Goal: Task Accomplishment & Management: Manage account settings

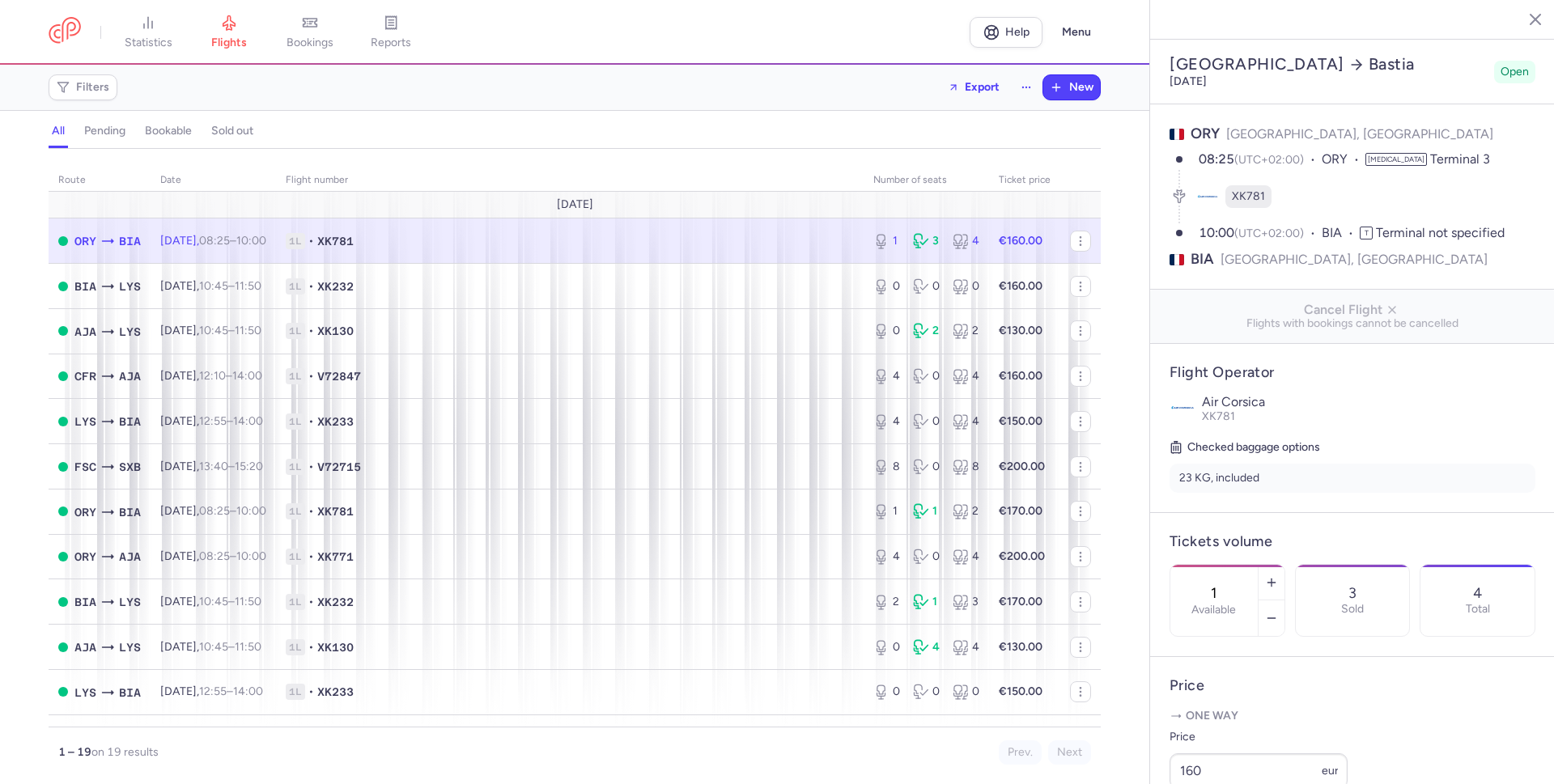
select select "hours"
click at [509, 253] on td "1L • XK781" at bounding box center [570, 241] width 588 height 46
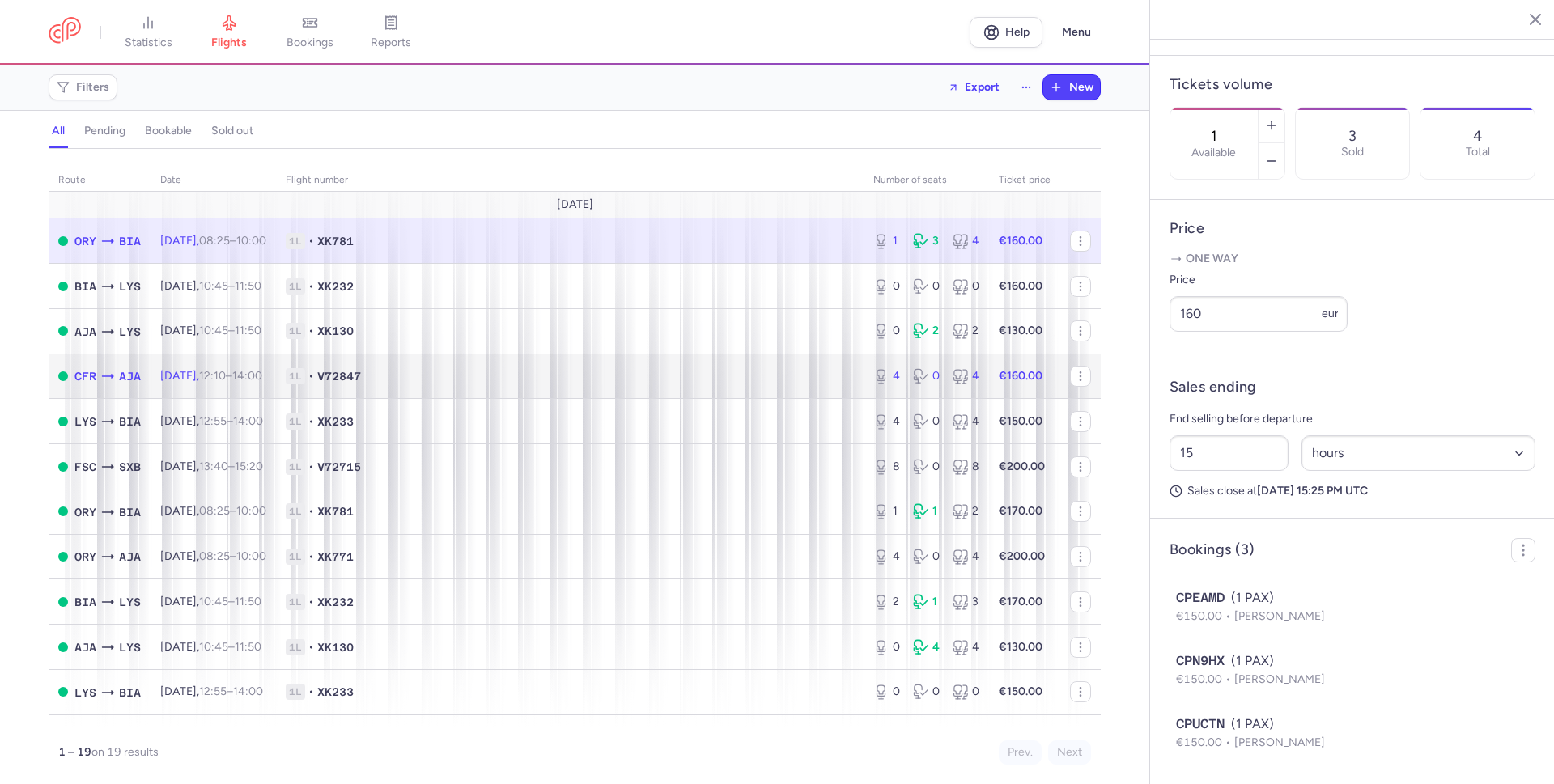
click at [476, 374] on span "1L • V72847" at bounding box center [569, 376] width 568 height 16
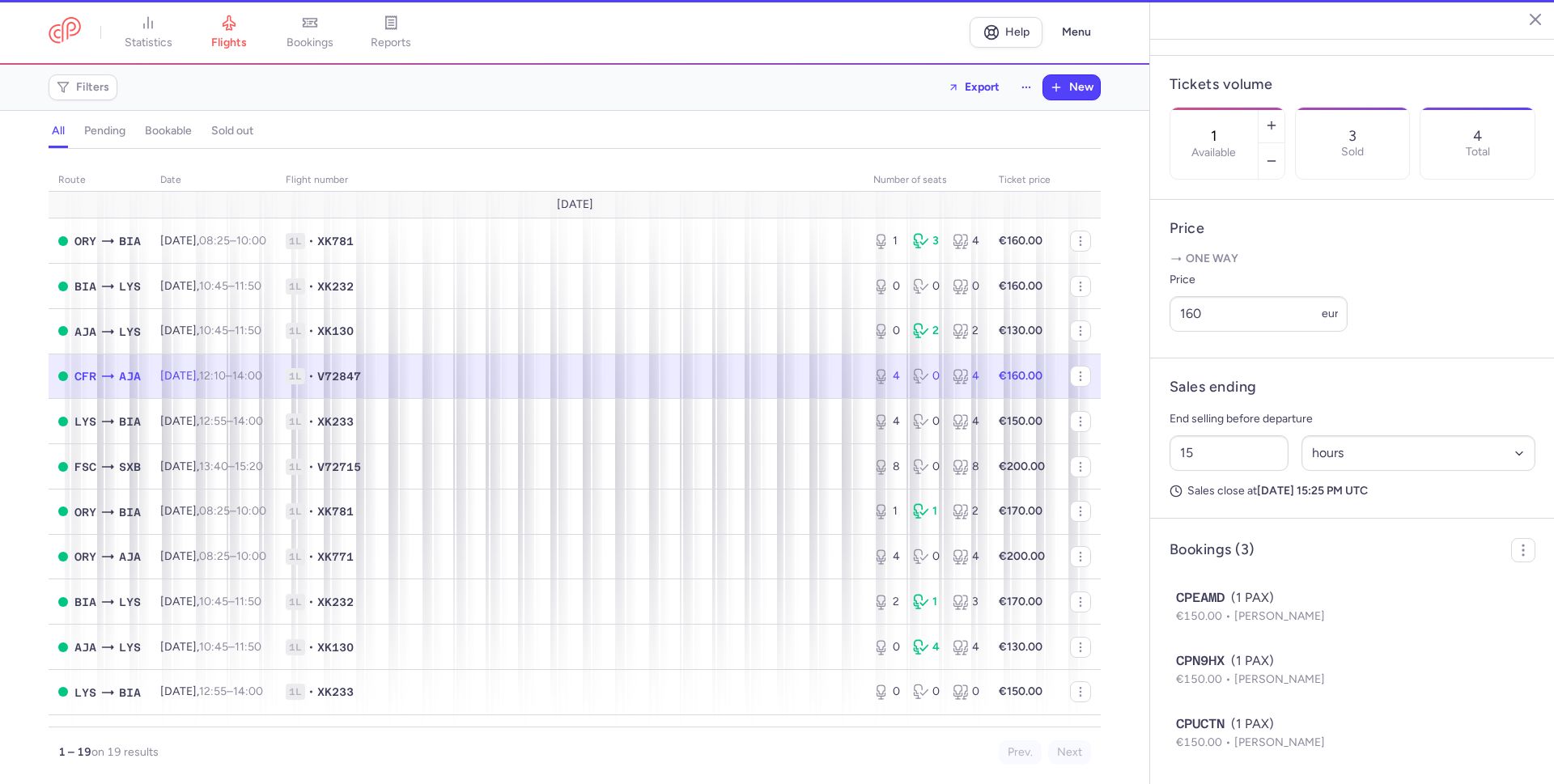
type input "4"
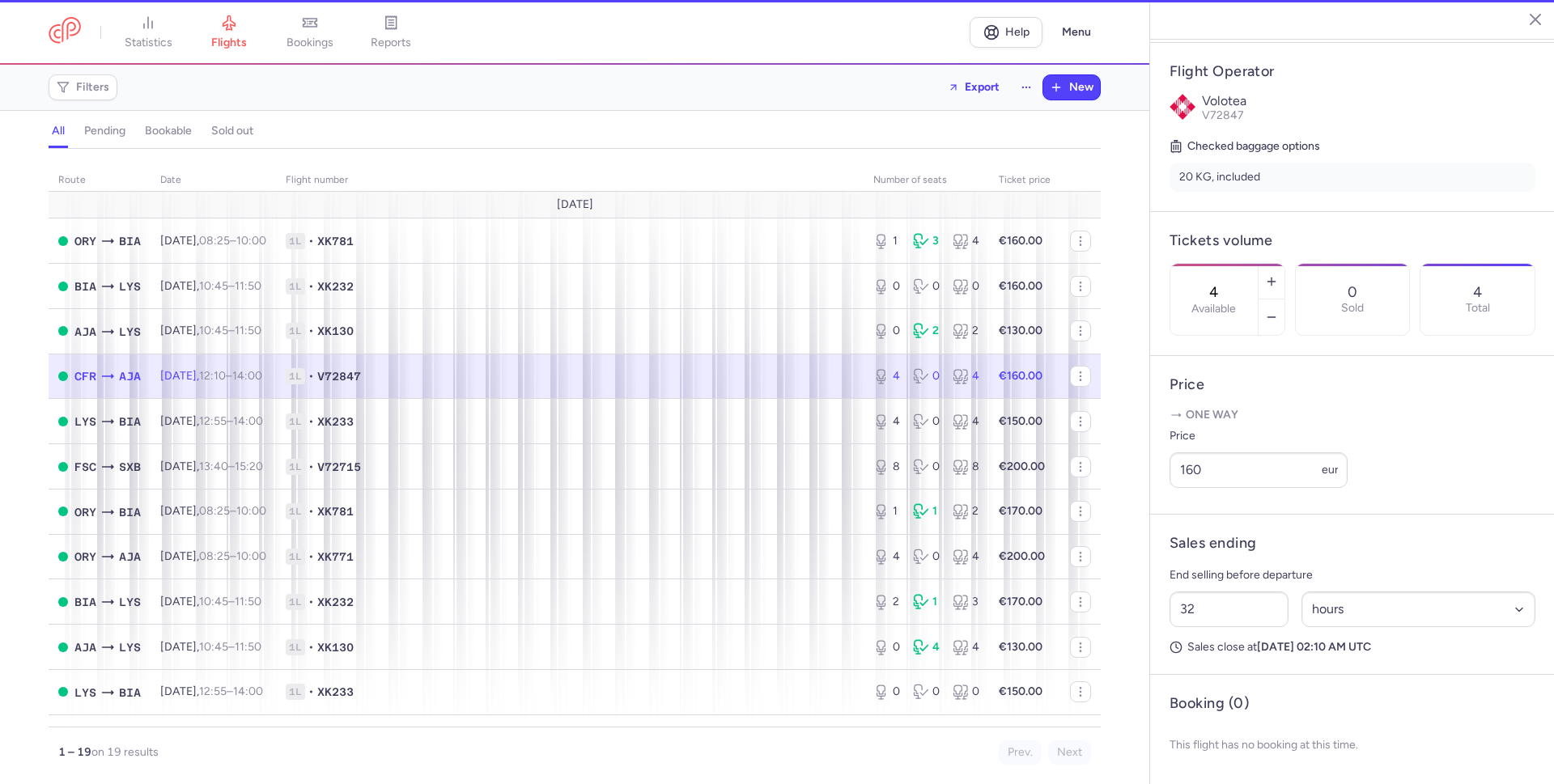
scroll to position [331, 0]
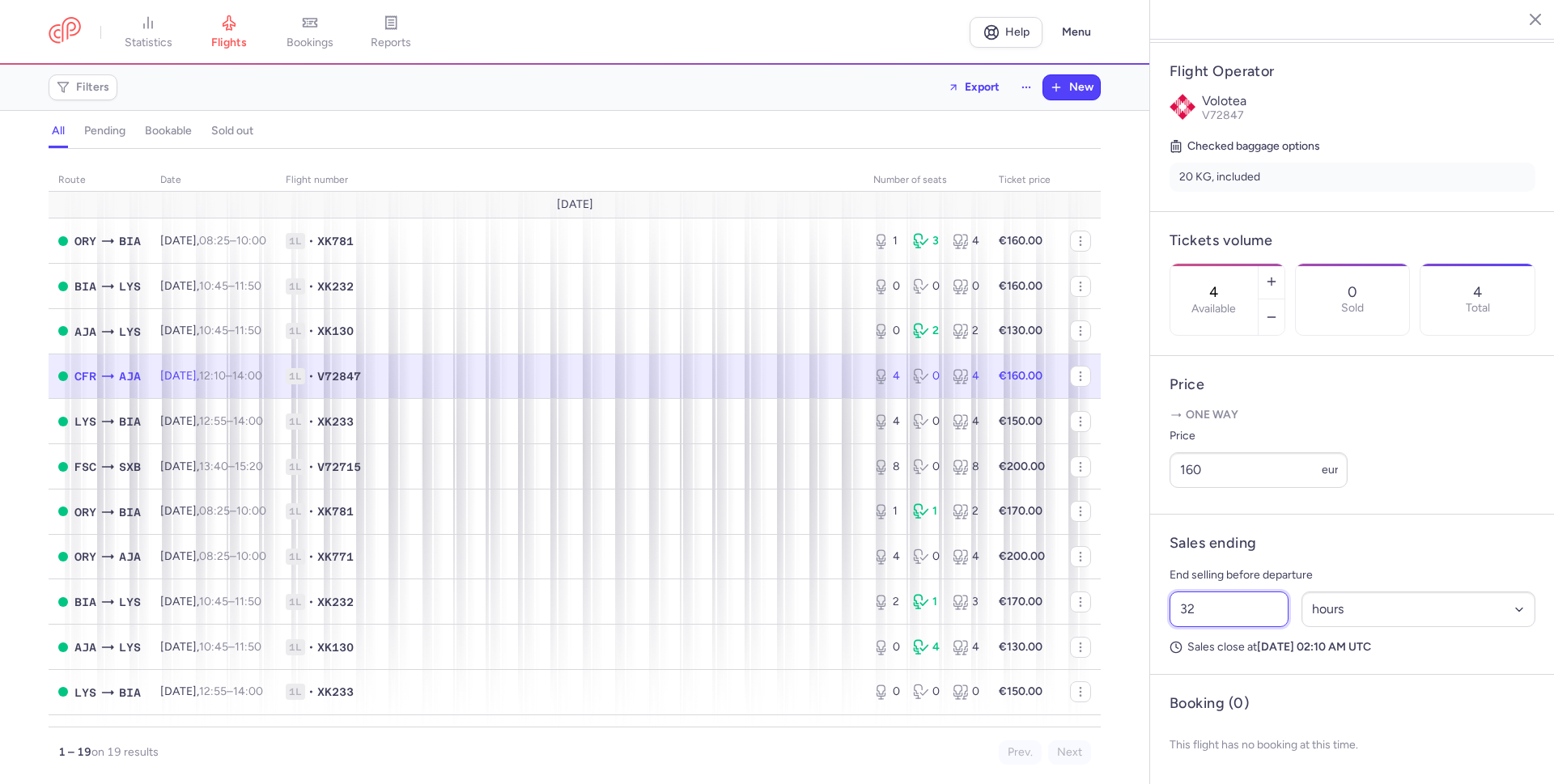
drag, startPoint x: 1203, startPoint y: 608, endPoint x: 1178, endPoint y: 607, distance: 25.0
click at [1178, 607] on input "32" at bounding box center [1229, 609] width 119 height 35
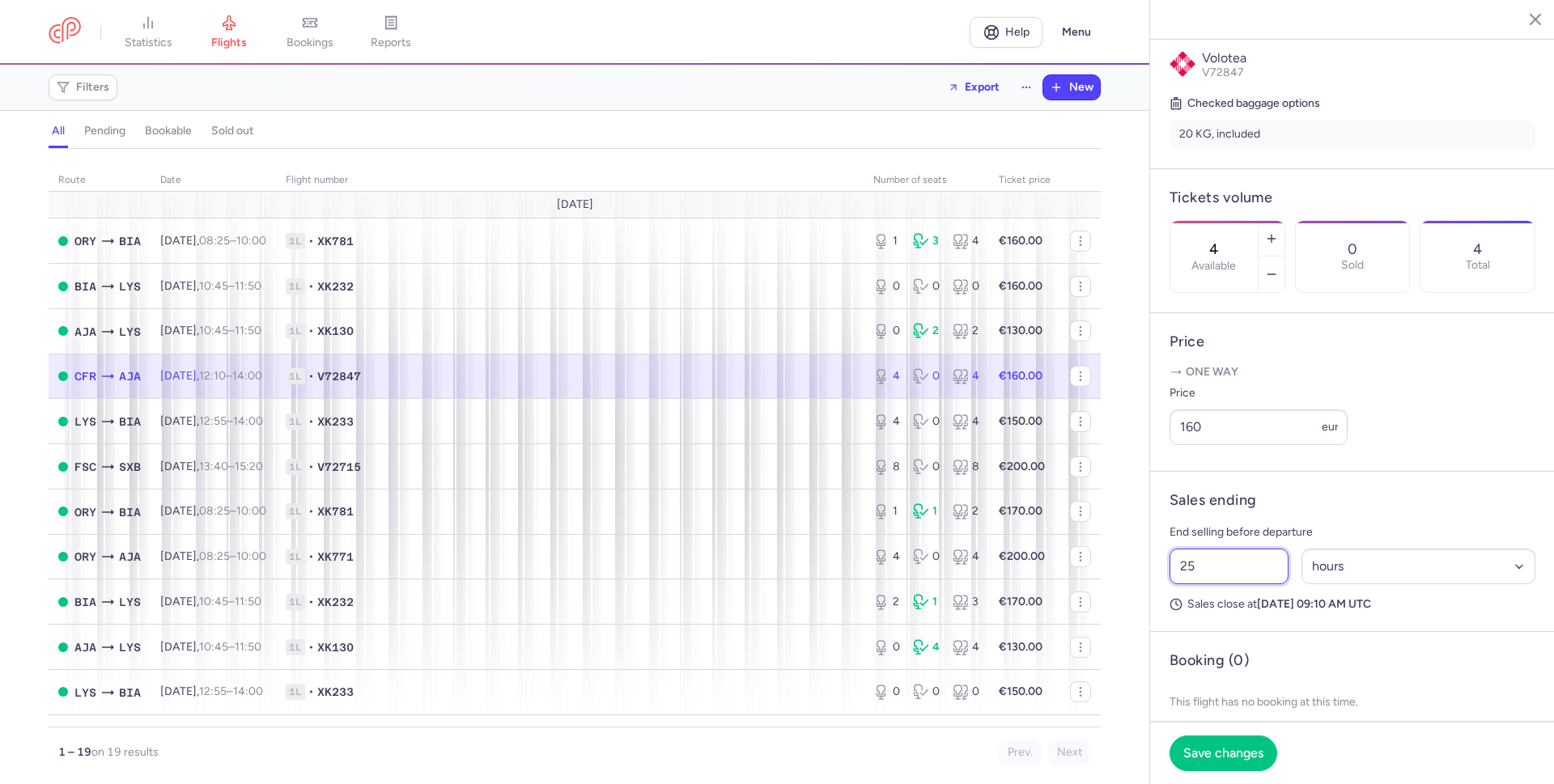
type input "2"
type input "19"
click at [1216, 755] on span "Save changes" at bounding box center [1224, 752] width 80 height 15
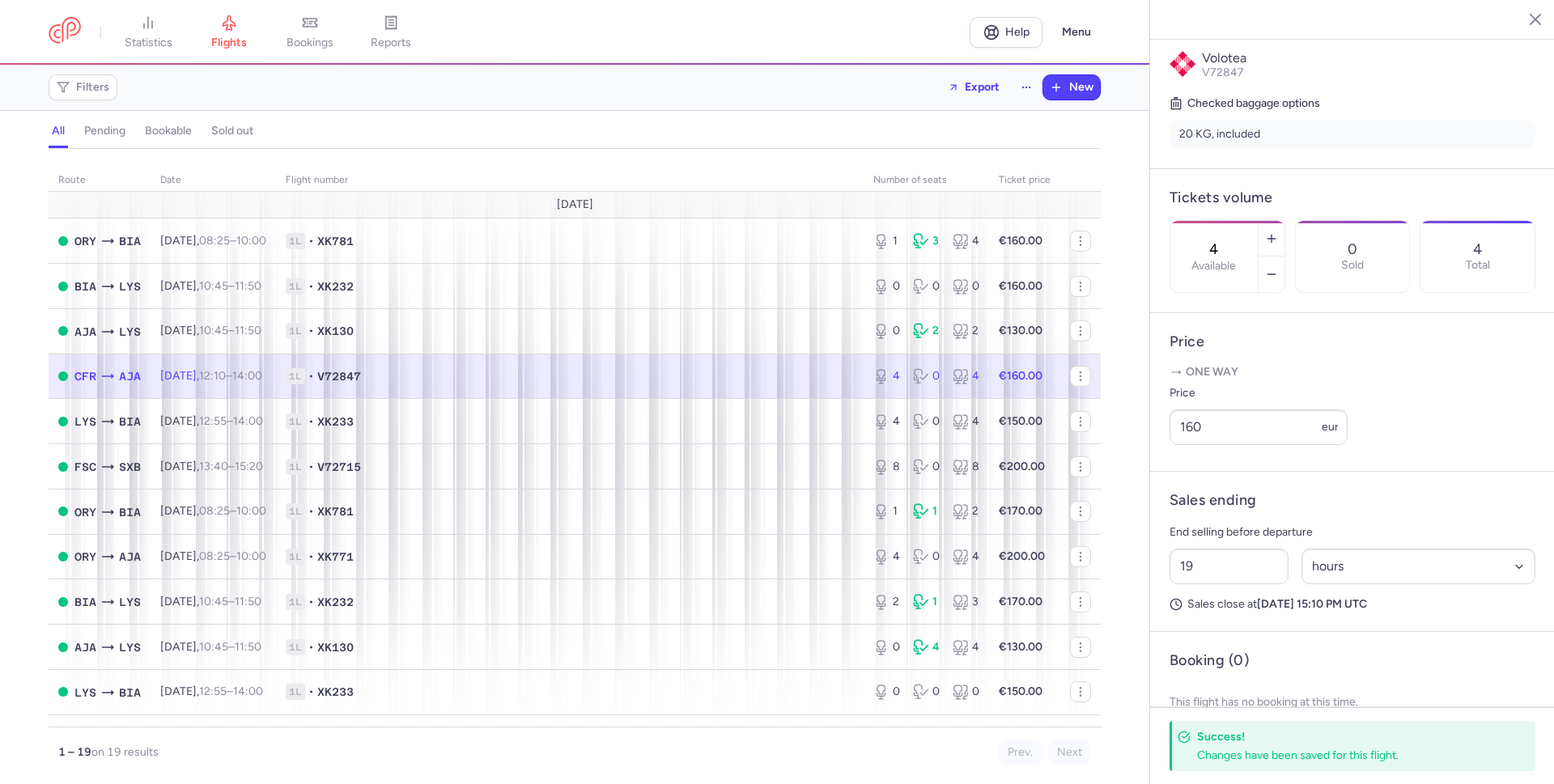
click at [779, 377] on span "1L • V72847" at bounding box center [569, 376] width 568 height 16
click at [462, 462] on span "1L • V72715" at bounding box center [569, 466] width 568 height 16
type input "8"
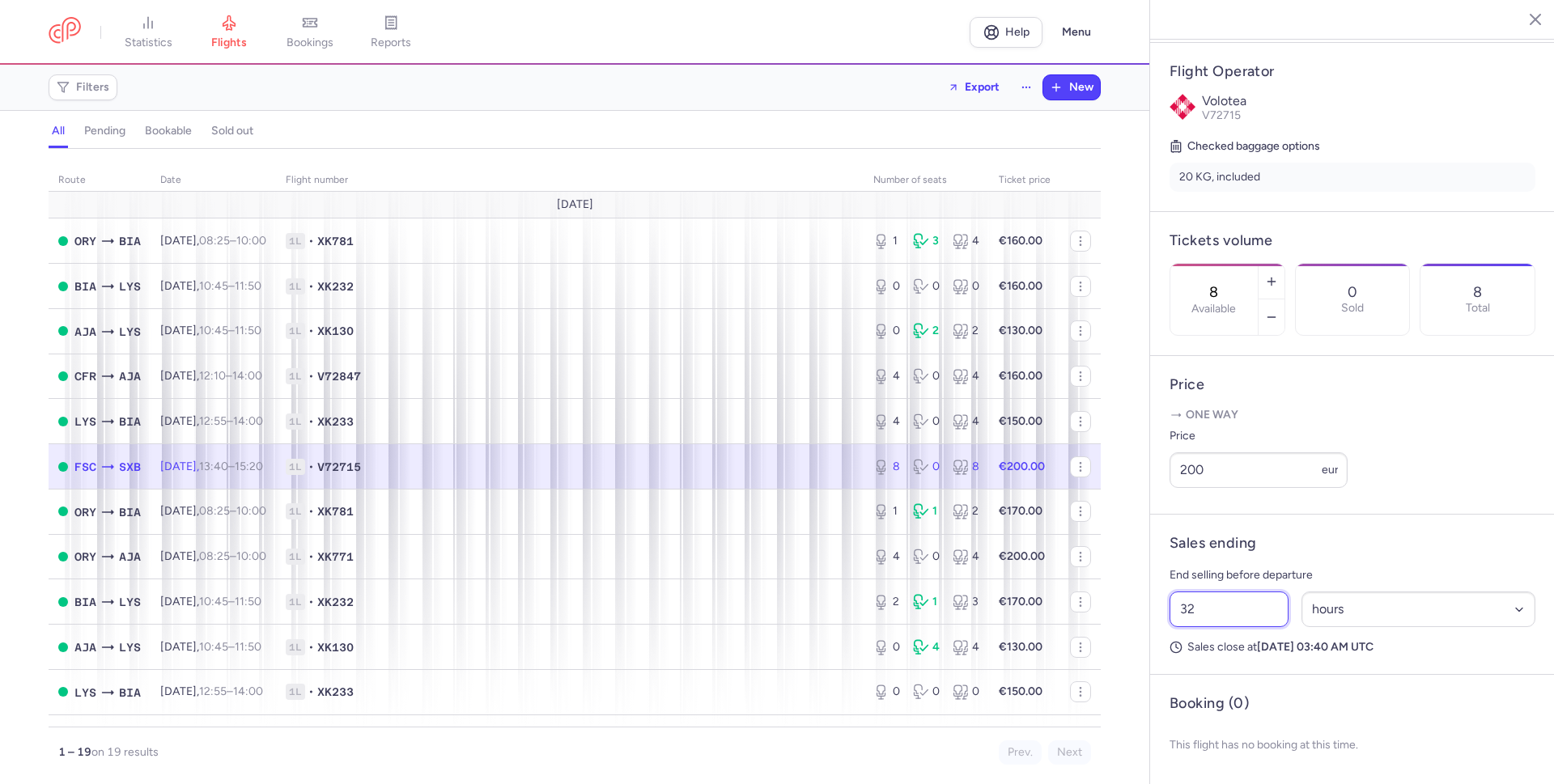
drag, startPoint x: 1207, startPoint y: 609, endPoint x: 1172, endPoint y: 610, distance: 35.0
click at [1172, 610] on input "32" at bounding box center [1229, 609] width 119 height 35
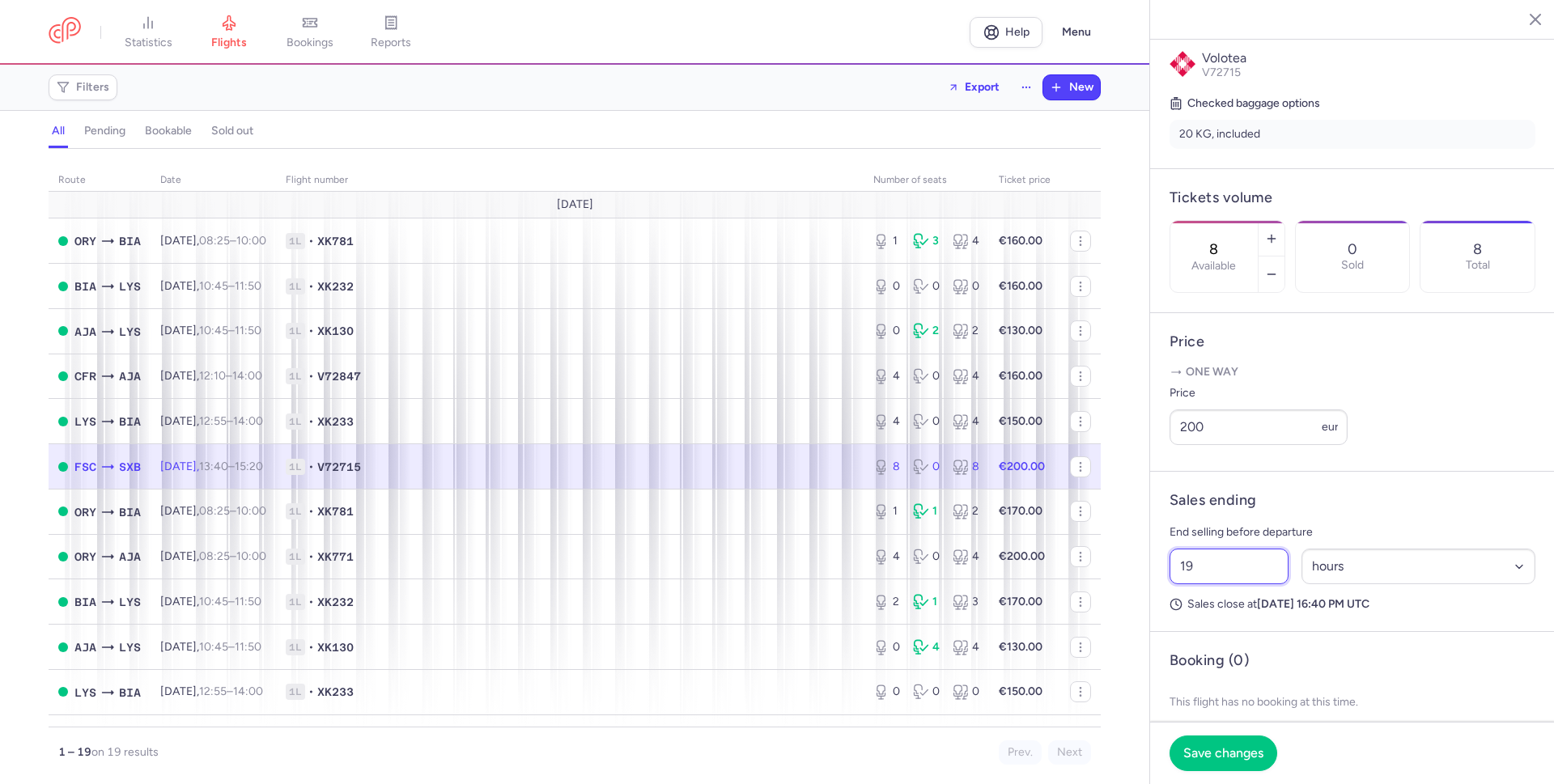
type input "1"
click at [1200, 584] on input "20" at bounding box center [1229, 566] width 119 height 35
type input "22"
click at [1228, 755] on span "Save changes" at bounding box center [1224, 752] width 80 height 15
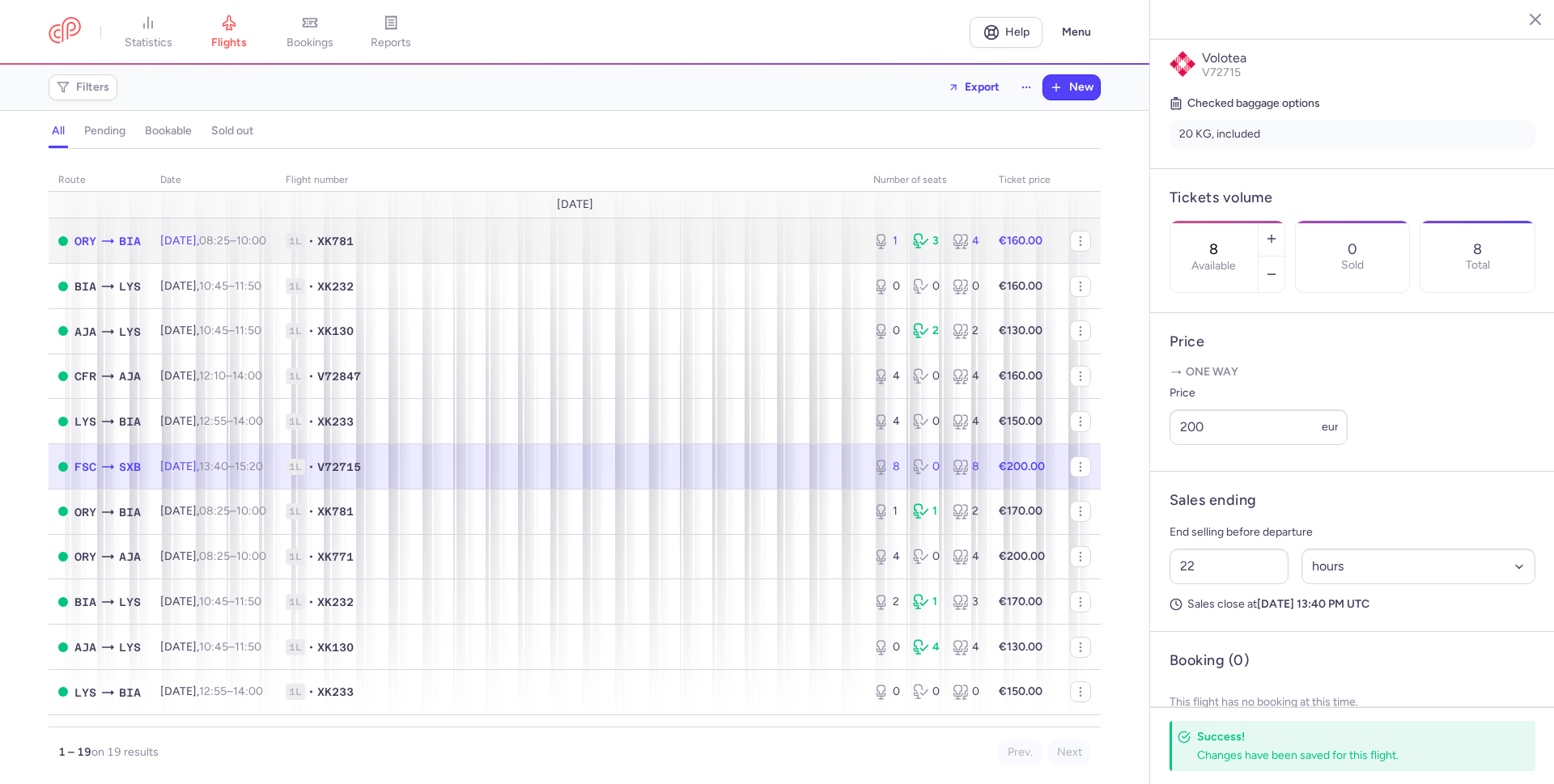
click at [540, 243] on span "1L • XK781" at bounding box center [569, 241] width 568 height 16
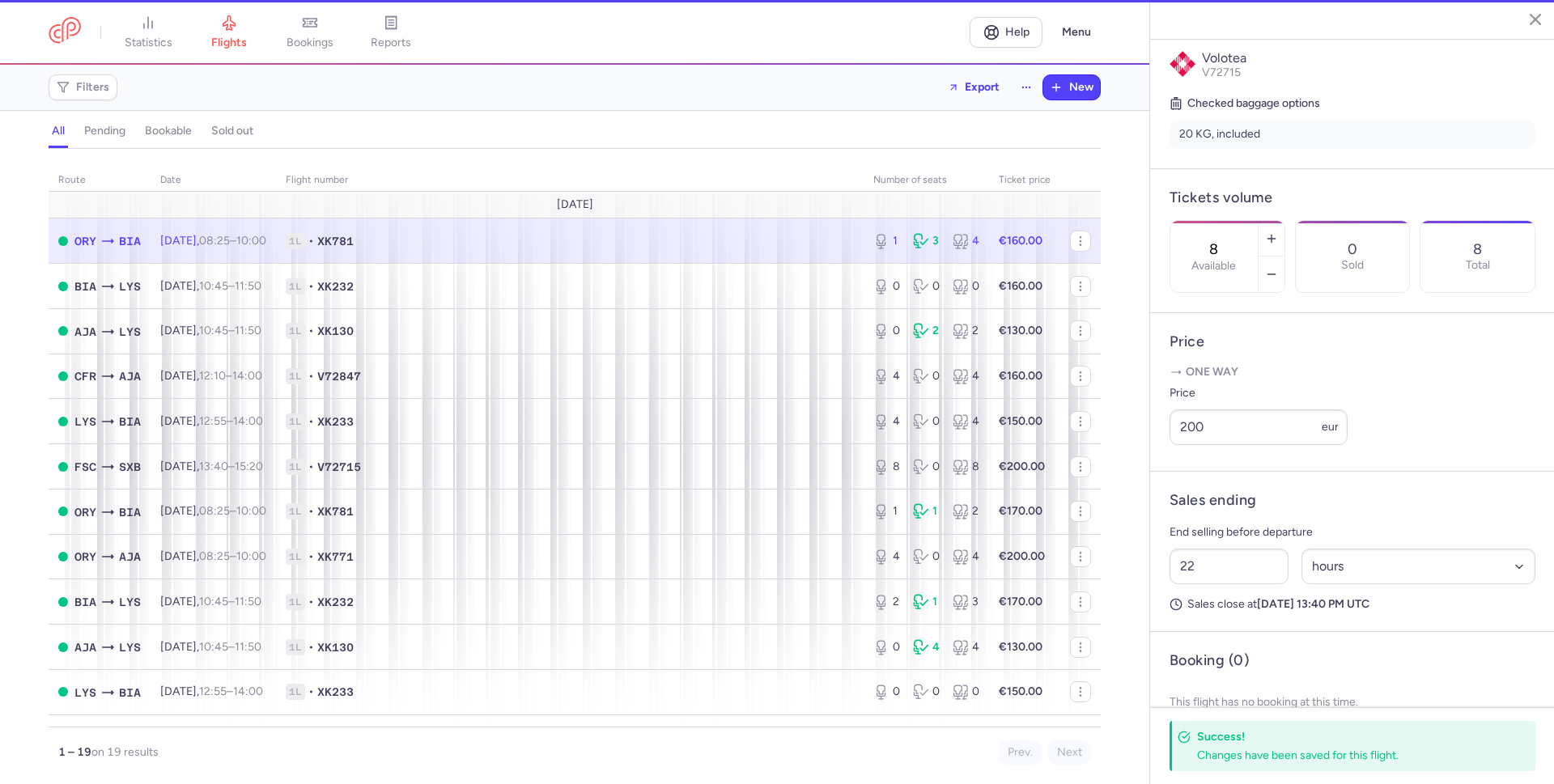
type input "1"
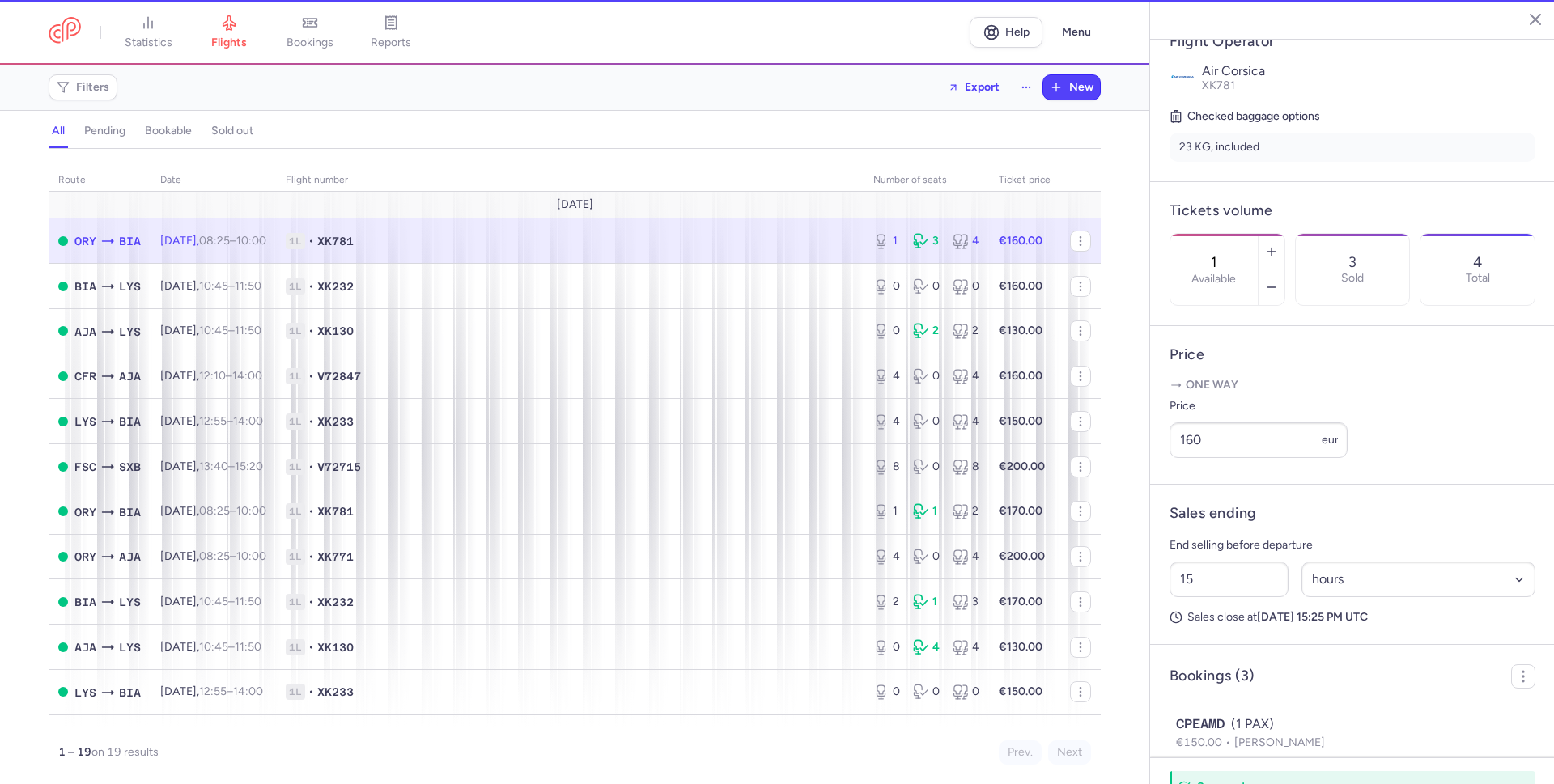
scroll to position [344, 0]
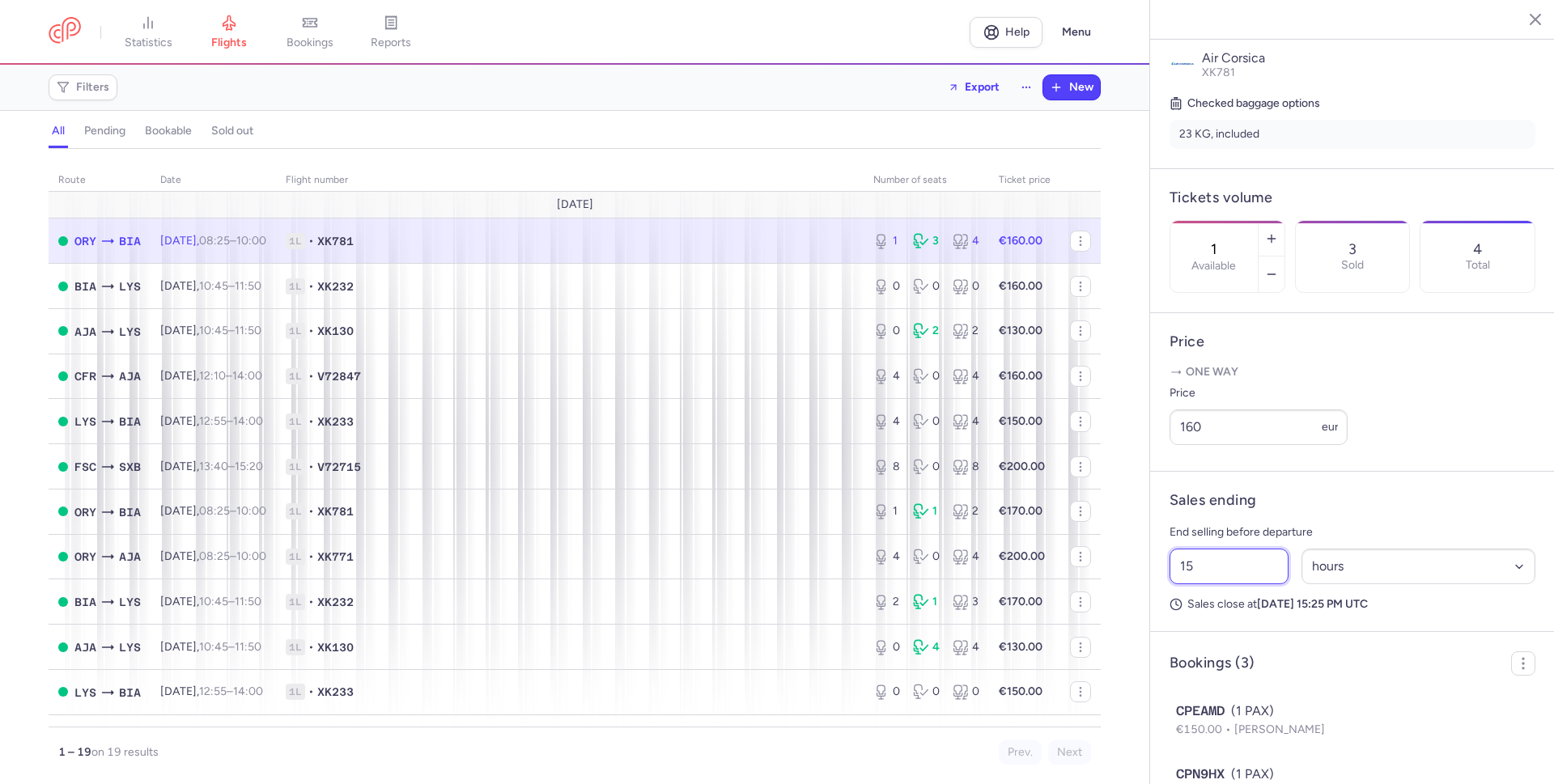
click at [1196, 584] on input "15" at bounding box center [1229, 566] width 119 height 35
type input "1"
type input "3"
type input "40"
click at [1210, 752] on span "Save changes" at bounding box center [1224, 752] width 80 height 15
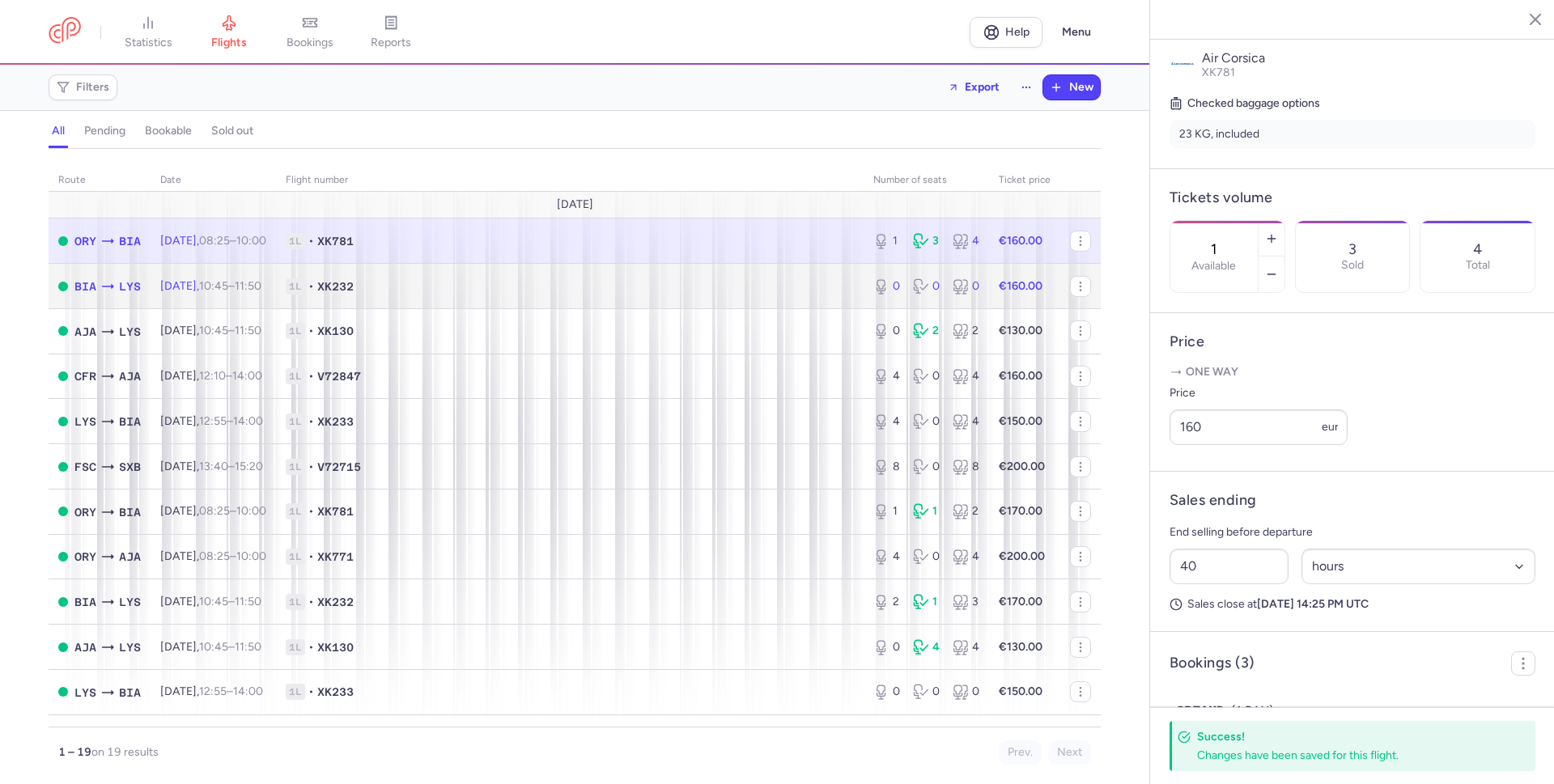
click at [751, 284] on span "1L • XK232" at bounding box center [569, 285] width 568 height 16
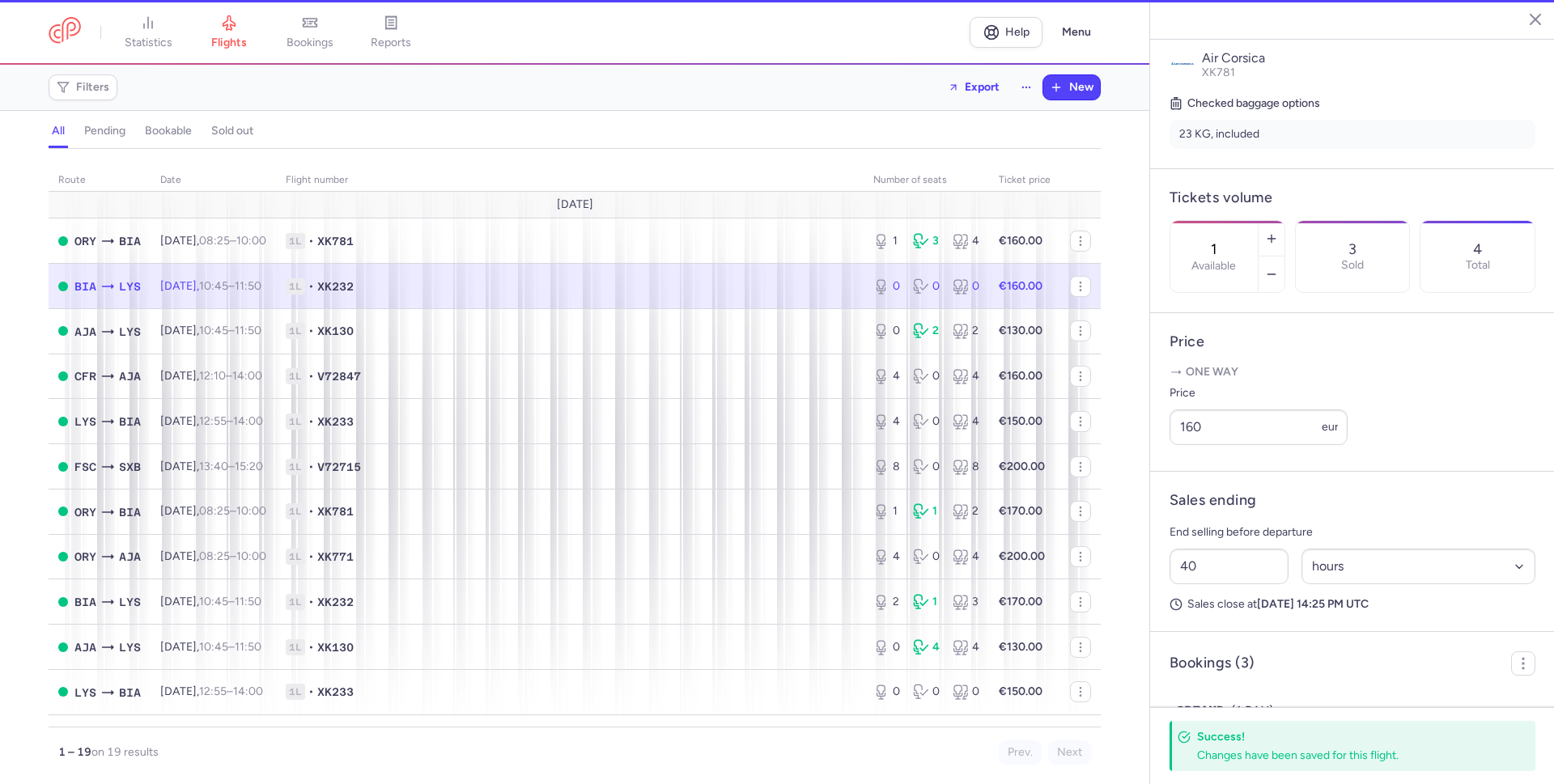
type input "0"
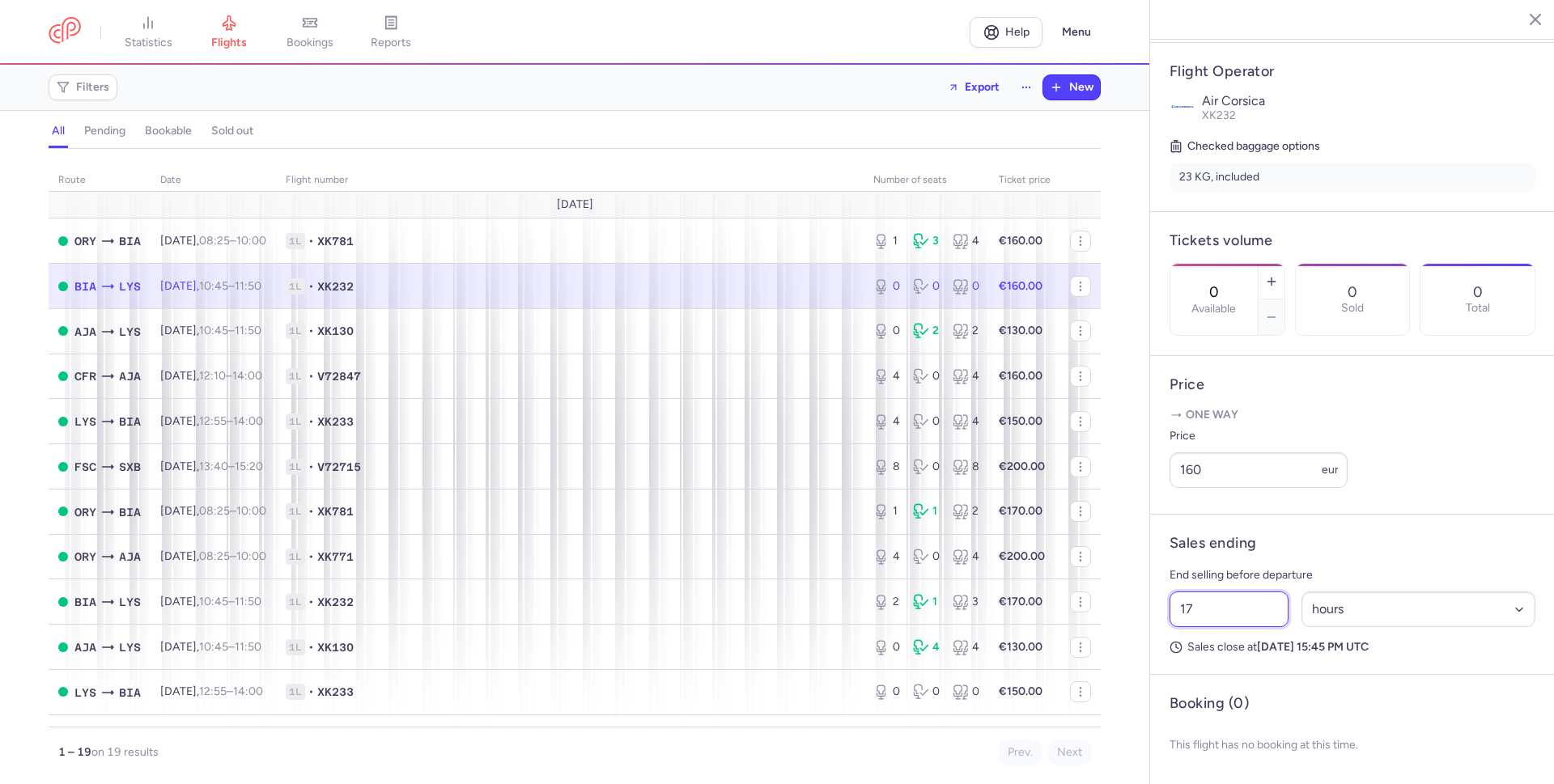
drag, startPoint x: 1196, startPoint y: 606, endPoint x: 1183, endPoint y: 606, distance: 13.0
click at [1183, 606] on input "17" at bounding box center [1229, 609] width 119 height 35
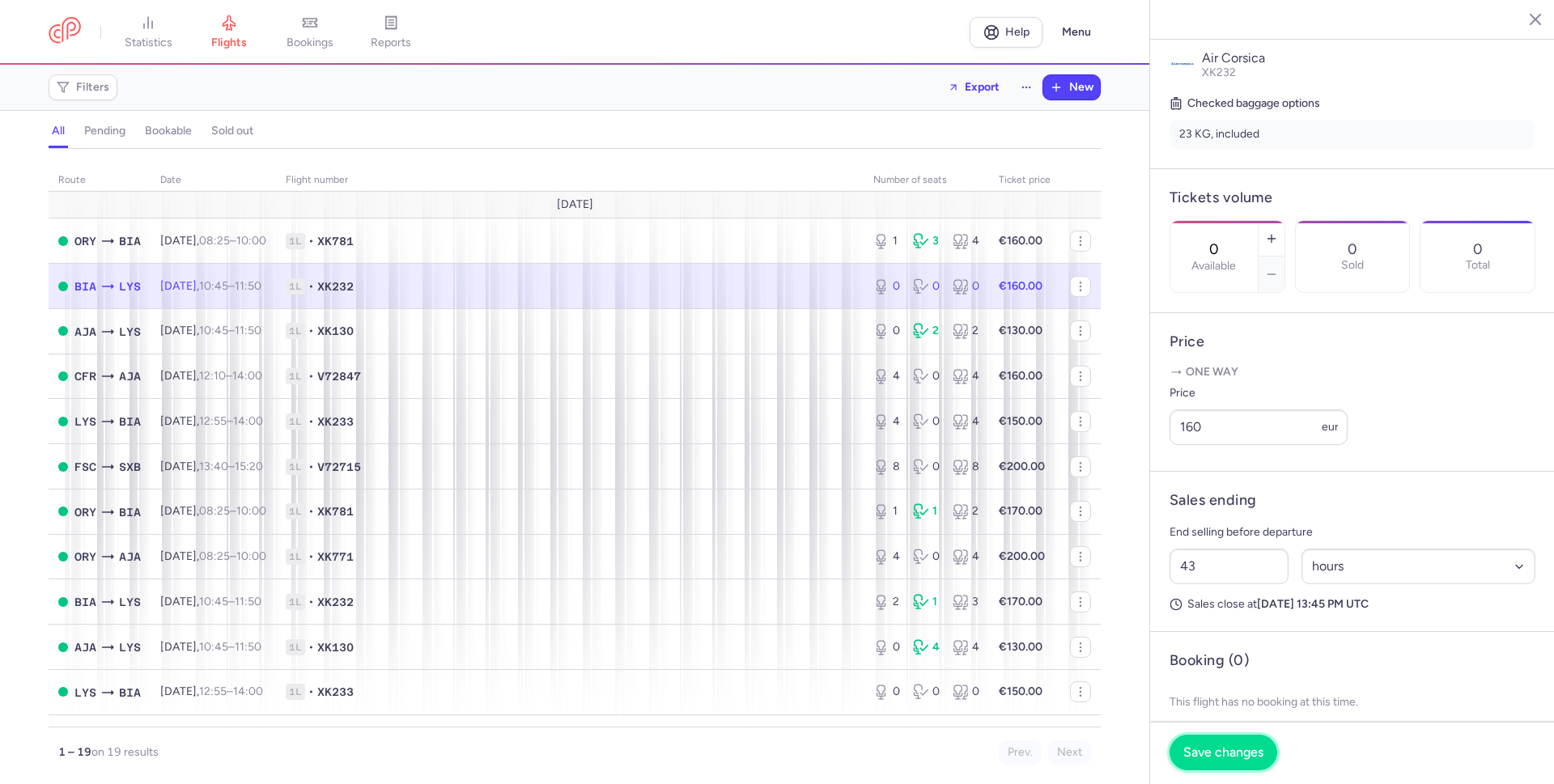
click at [1223, 756] on span "Save changes" at bounding box center [1224, 752] width 80 height 15
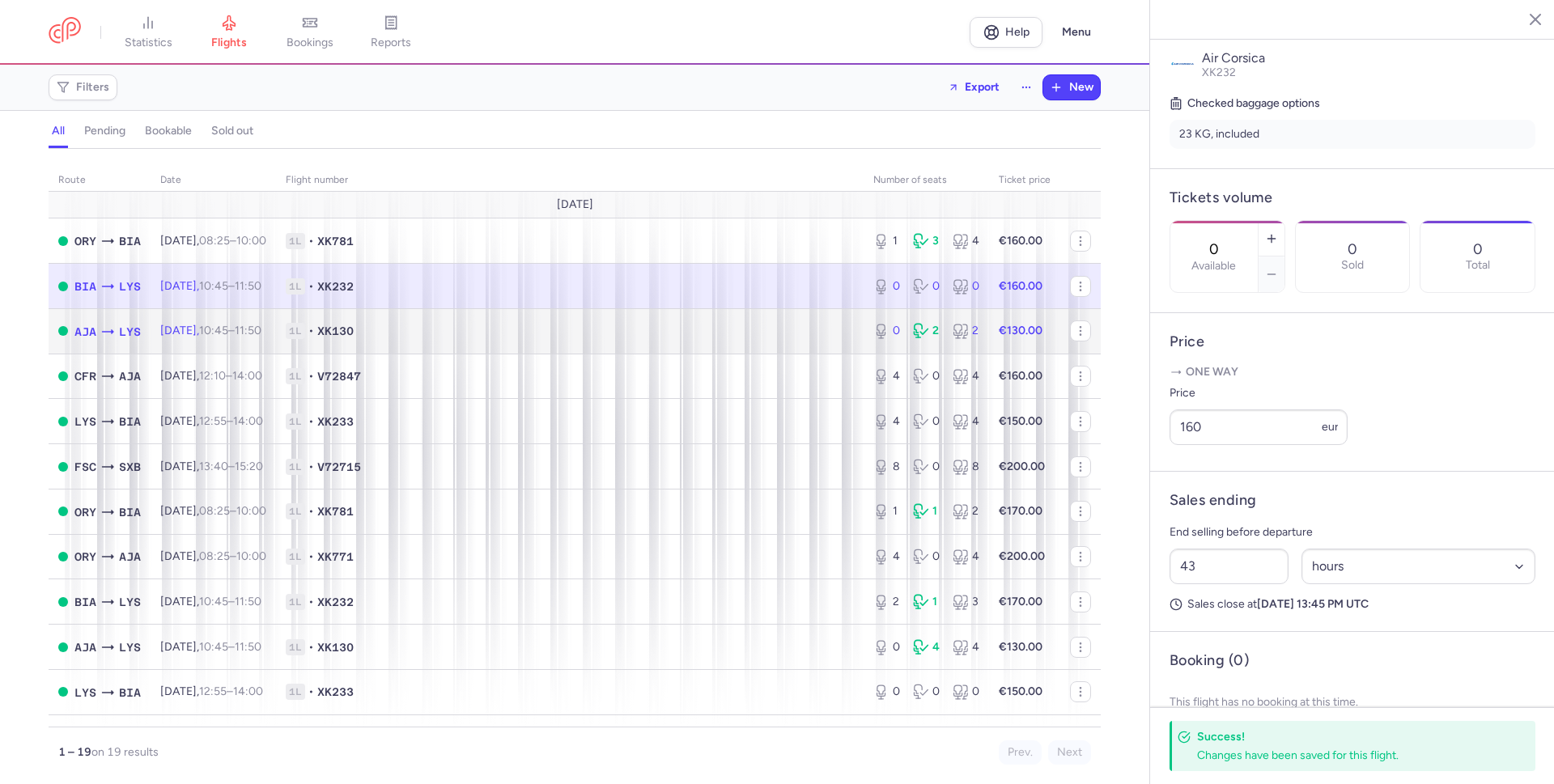
click at [658, 329] on span "1L • XK130" at bounding box center [569, 330] width 568 height 16
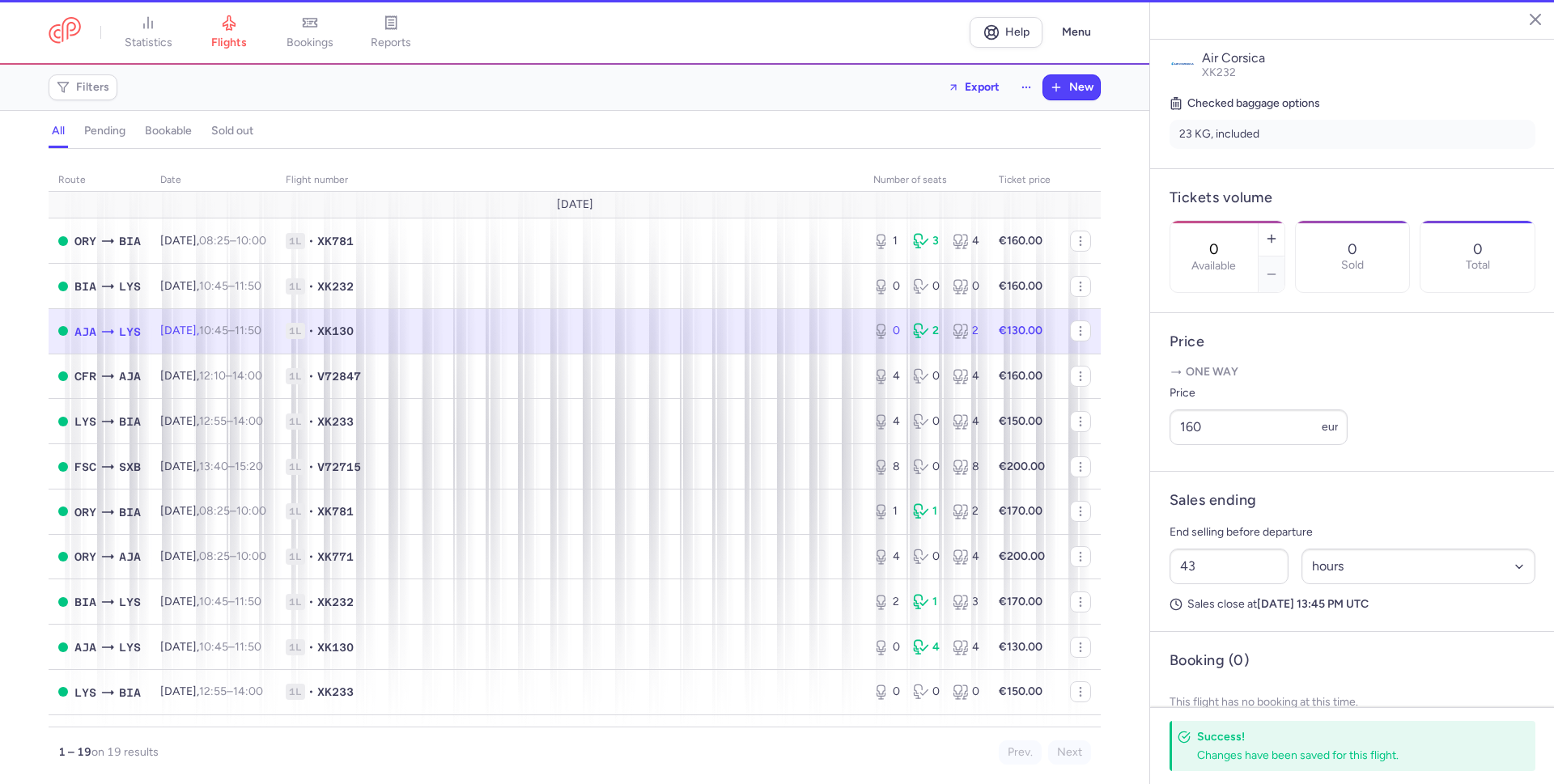
type input "18"
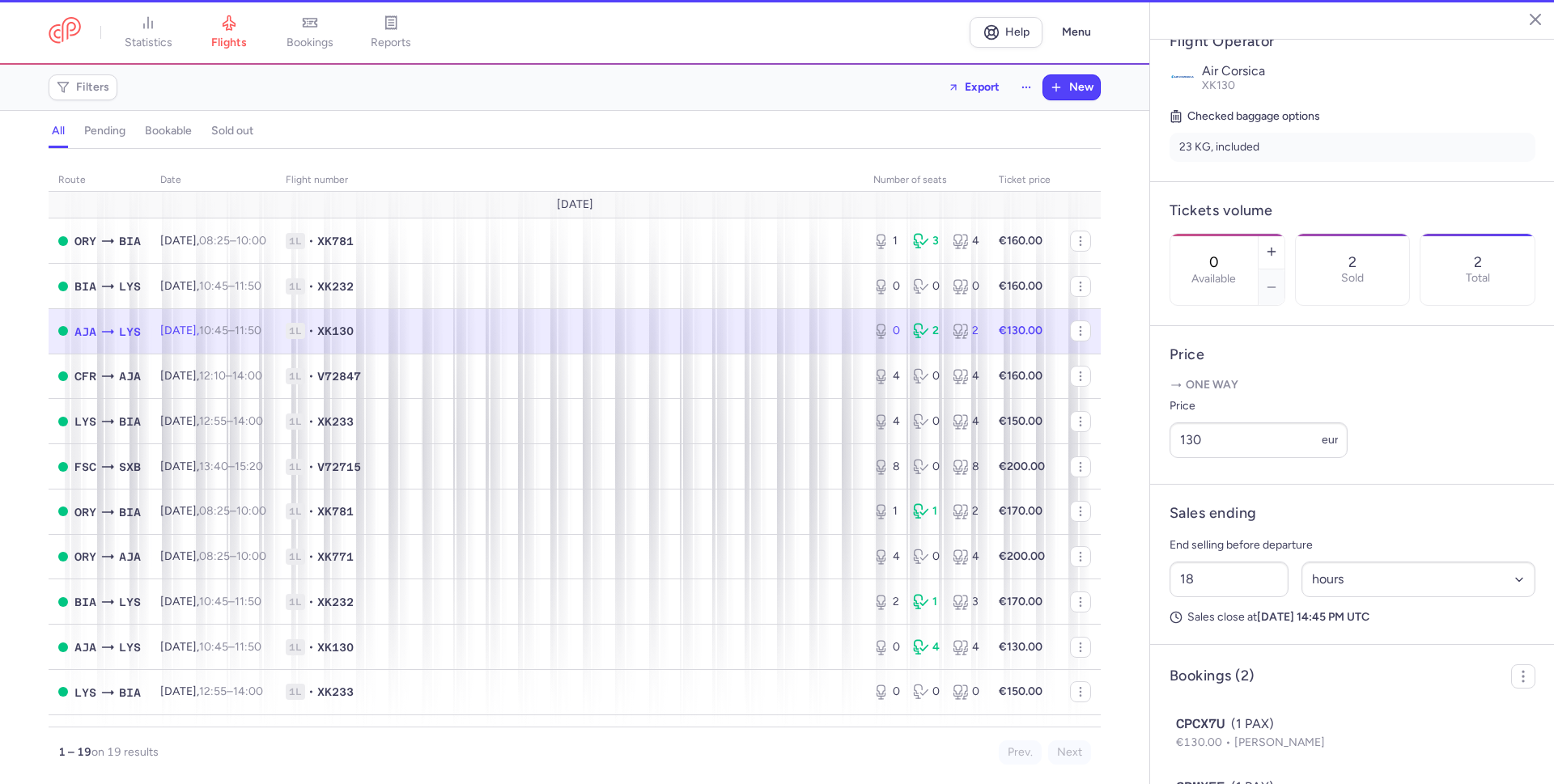
scroll to position [344, 0]
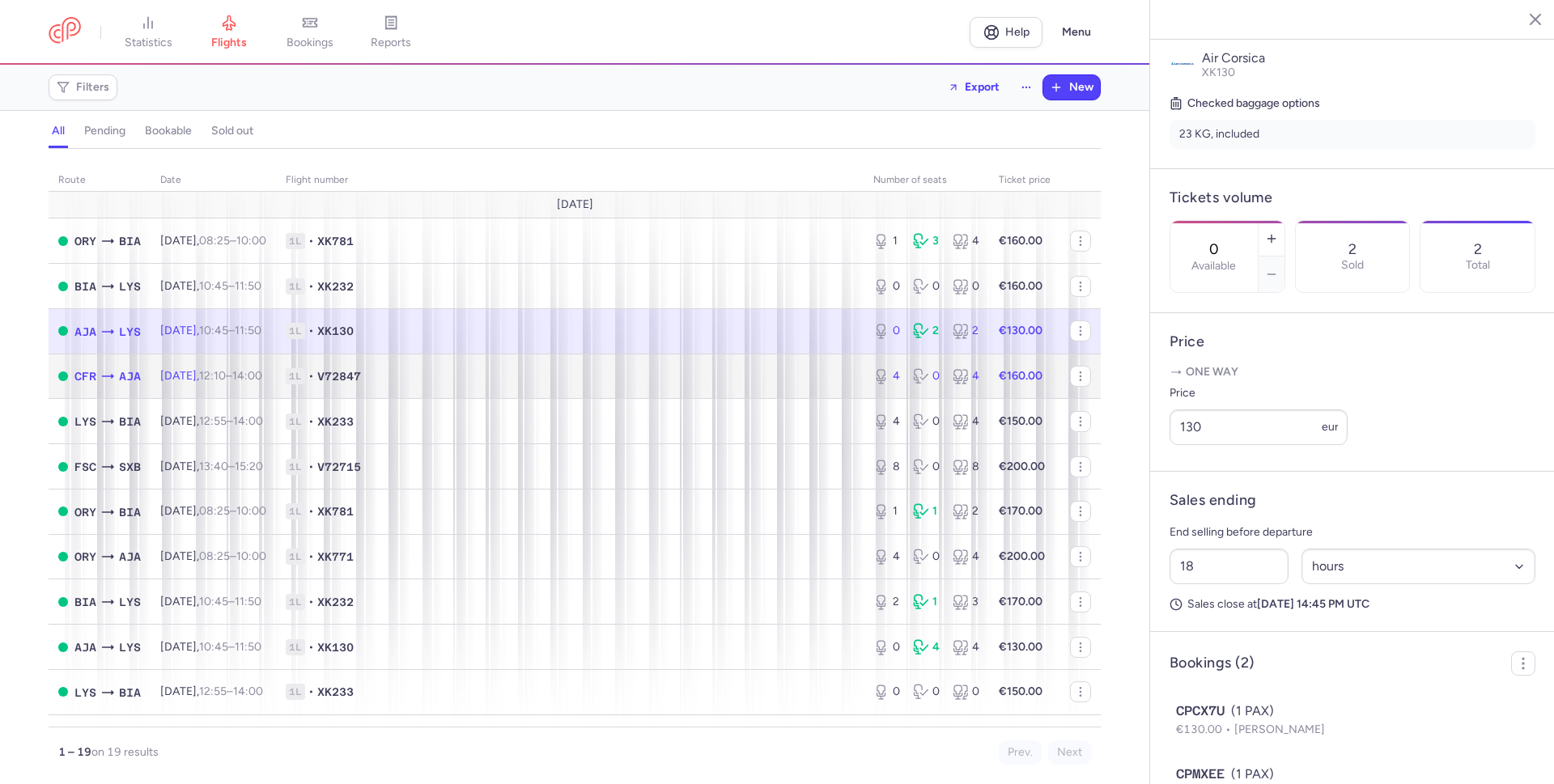
click at [644, 371] on span "1L • V72847" at bounding box center [569, 376] width 568 height 16
type input "4"
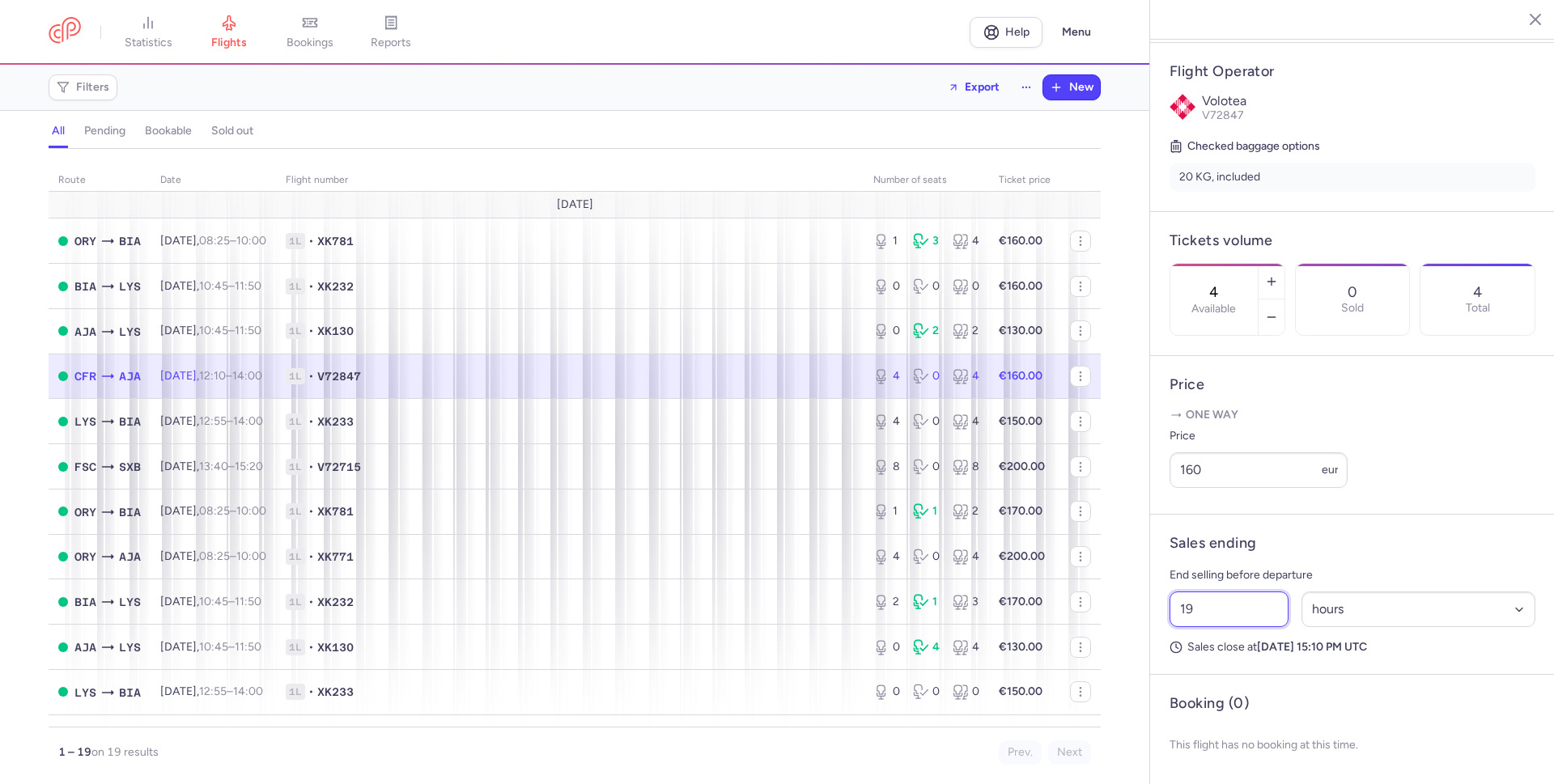
drag, startPoint x: 1199, startPoint y: 610, endPoint x: 1181, endPoint y: 610, distance: 18.0
click at [1181, 610] on input "19" at bounding box center [1229, 609] width 119 height 35
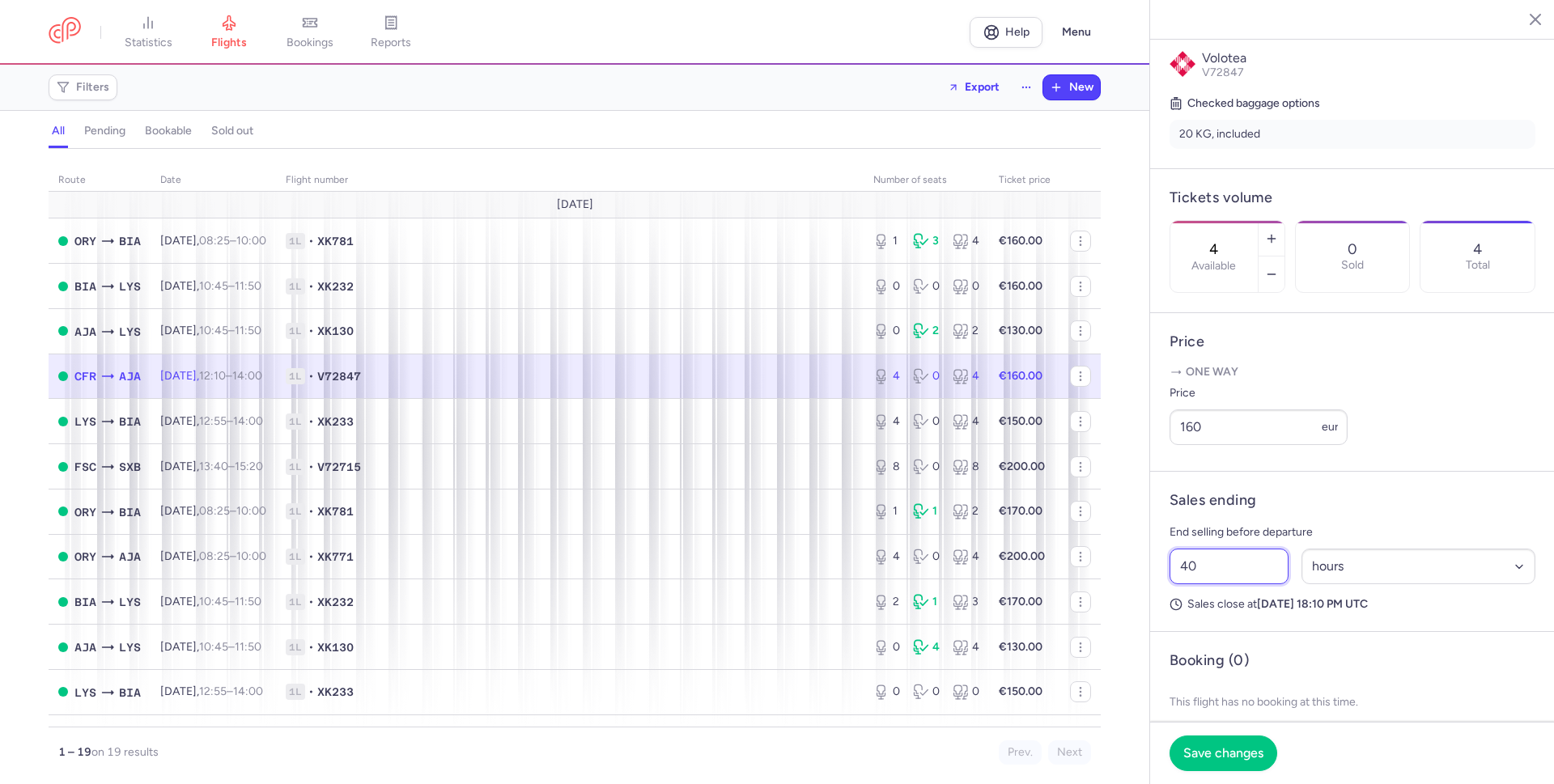
type input "4"
click at [1226, 757] on span "Save changes" at bounding box center [1224, 752] width 80 height 15
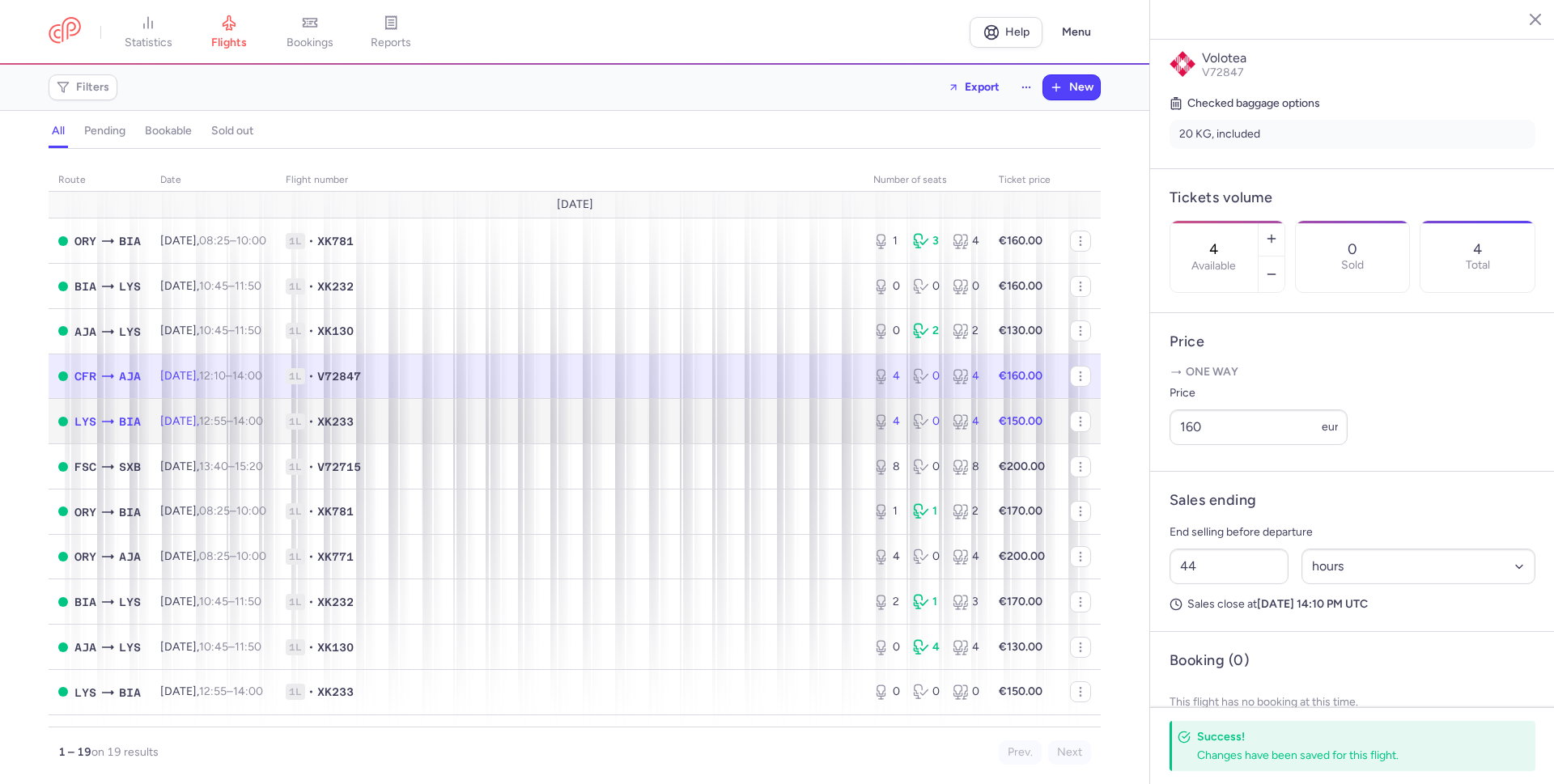
click at [584, 425] on span "1L • XK233" at bounding box center [569, 420] width 568 height 16
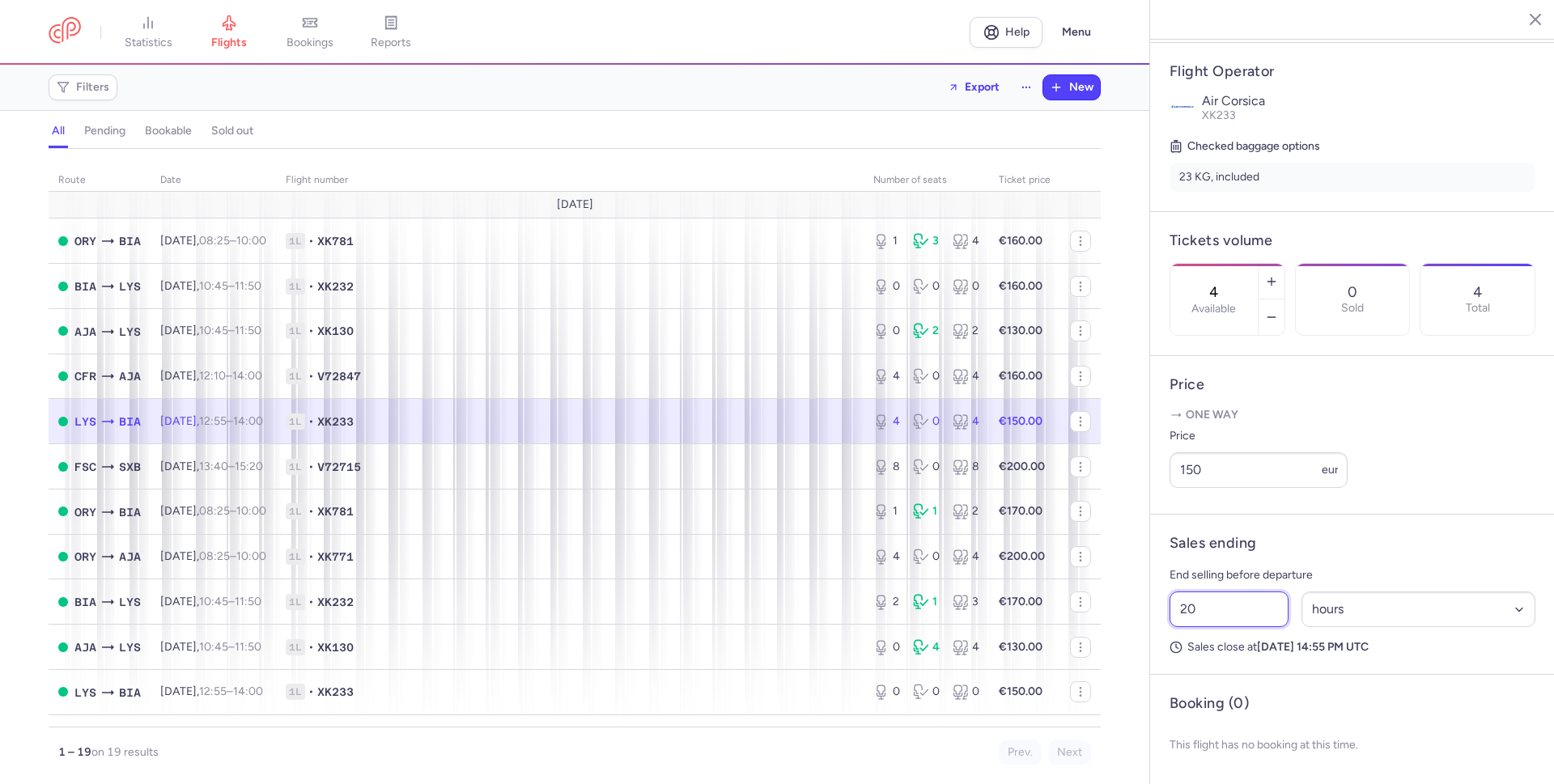
drag, startPoint x: 1196, startPoint y: 611, endPoint x: 1182, endPoint y: 609, distance: 14.1
click at [1182, 609] on input "20" at bounding box center [1229, 609] width 119 height 35
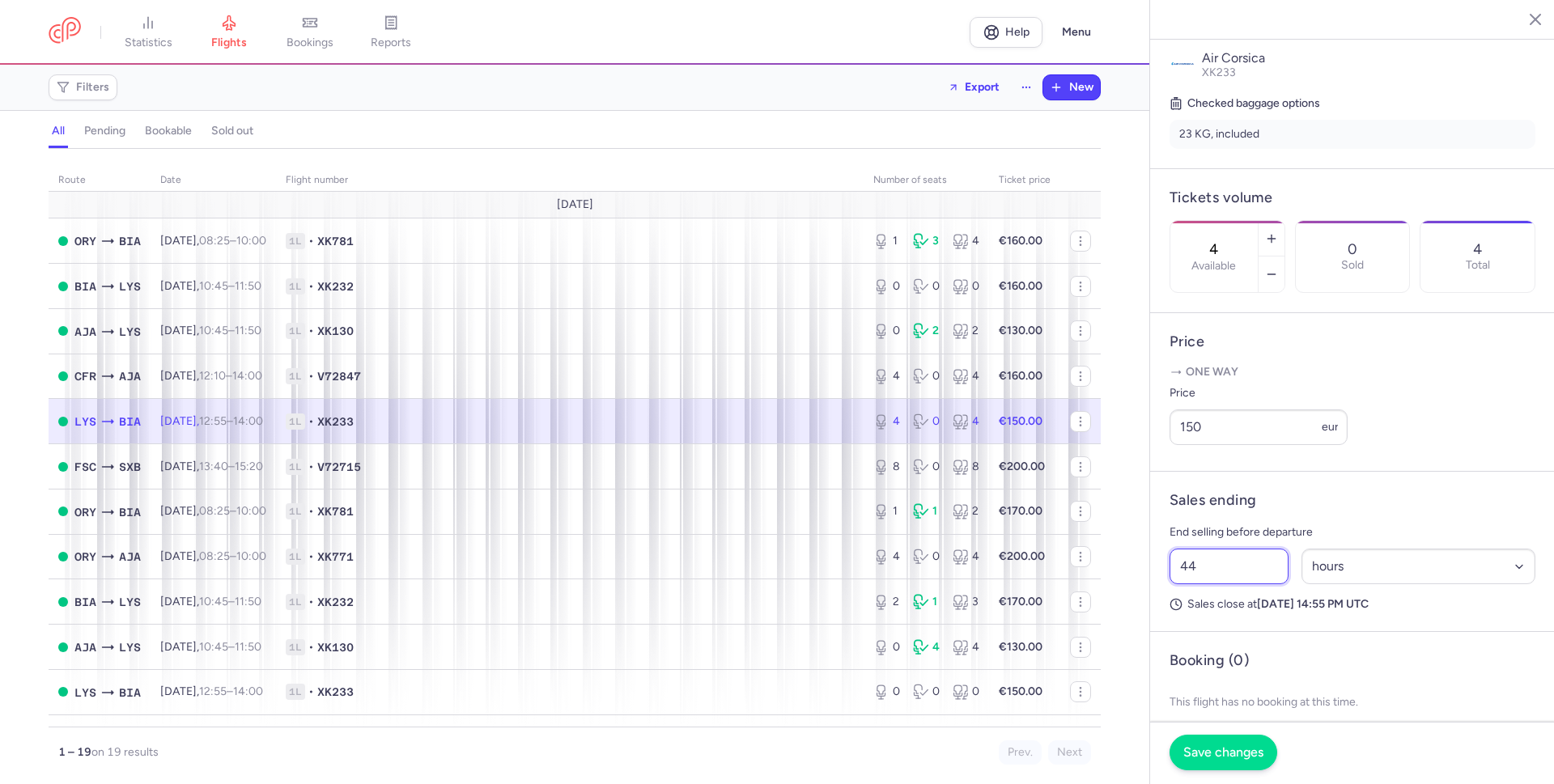
type input "44"
click at [1201, 743] on button "Save changes" at bounding box center [1223, 752] width 107 height 35
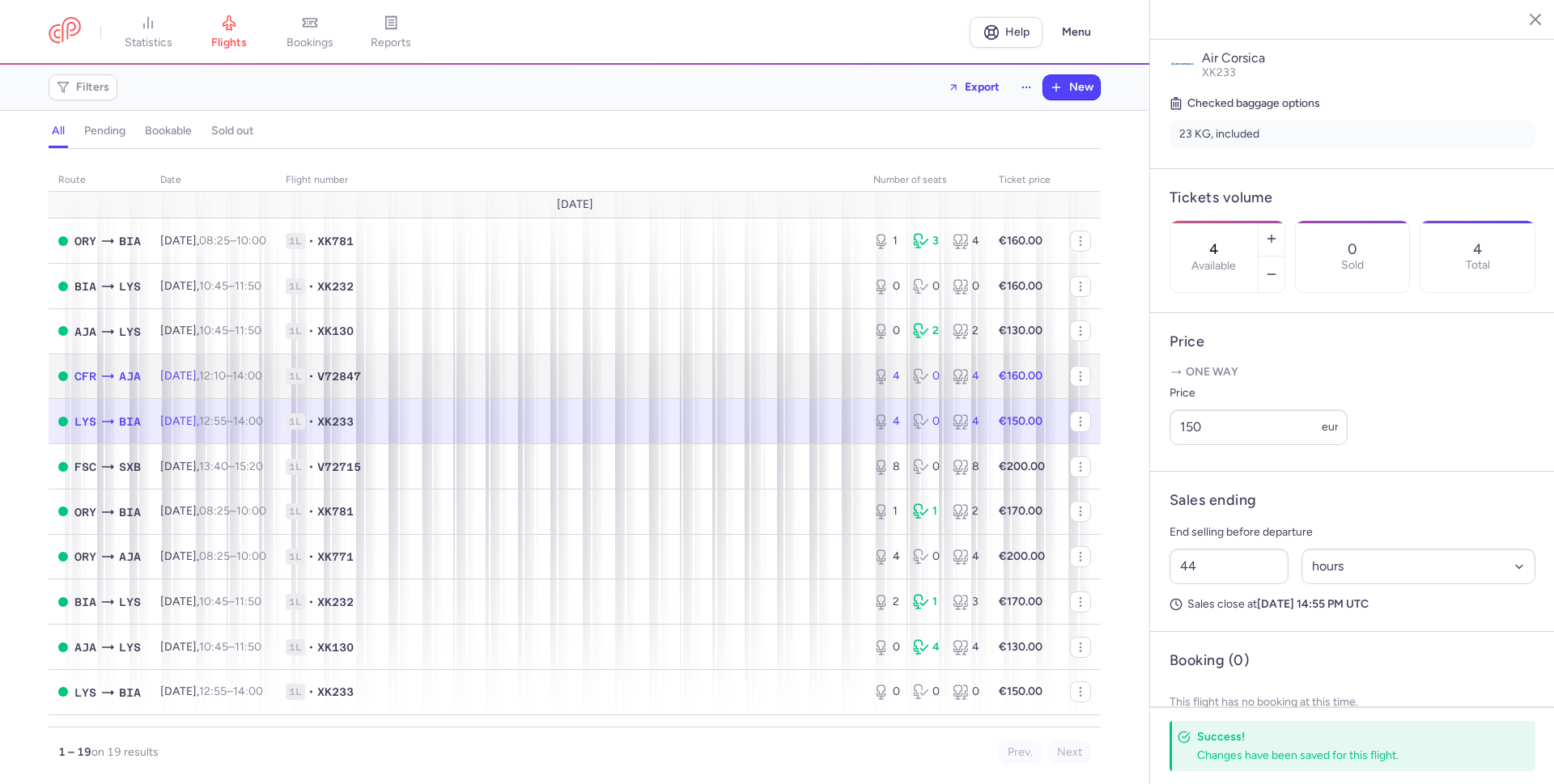
click at [813, 371] on span "1L • V72847" at bounding box center [569, 376] width 568 height 16
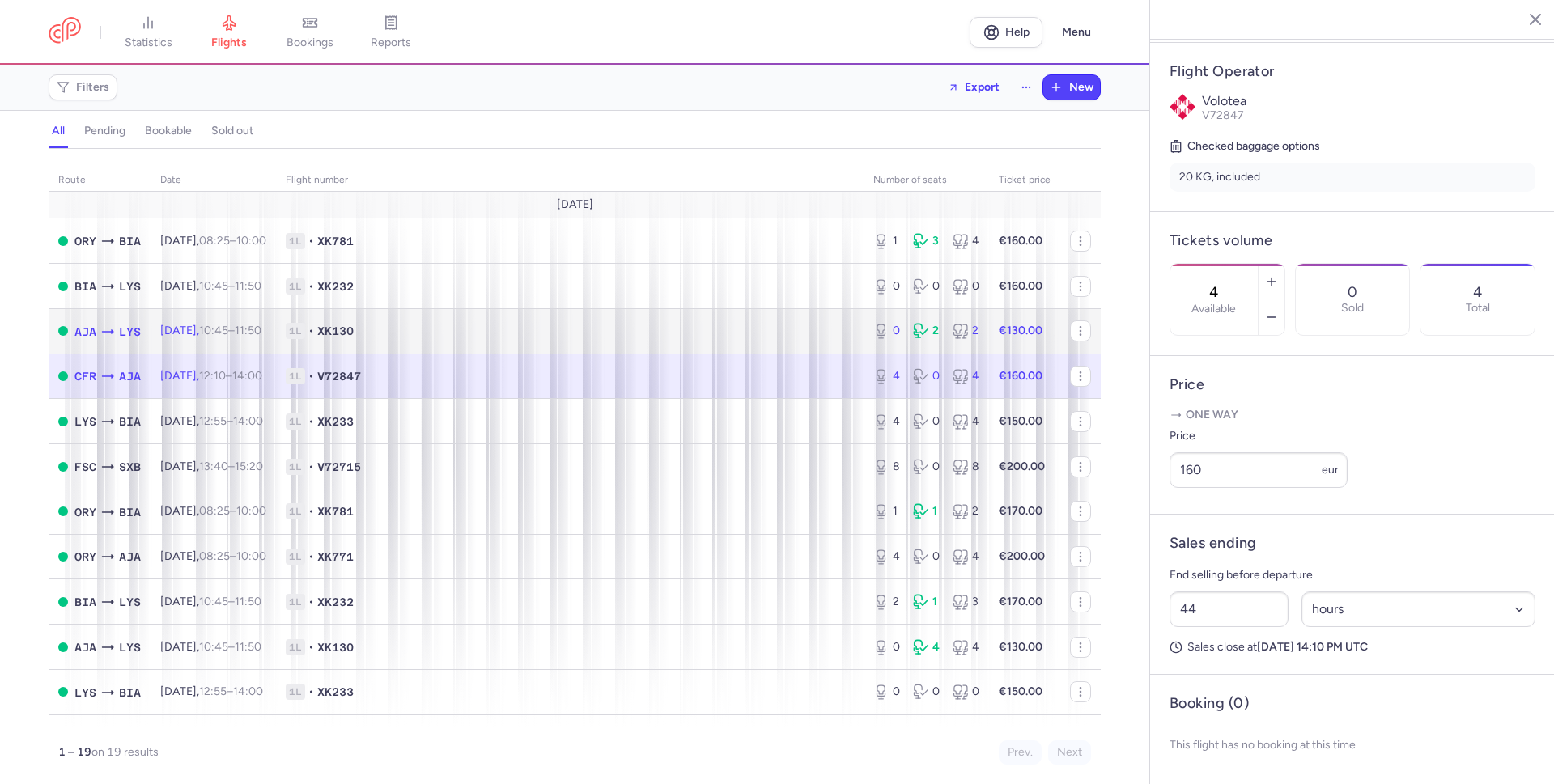
click at [813, 336] on span "1L • XK130" at bounding box center [569, 330] width 568 height 16
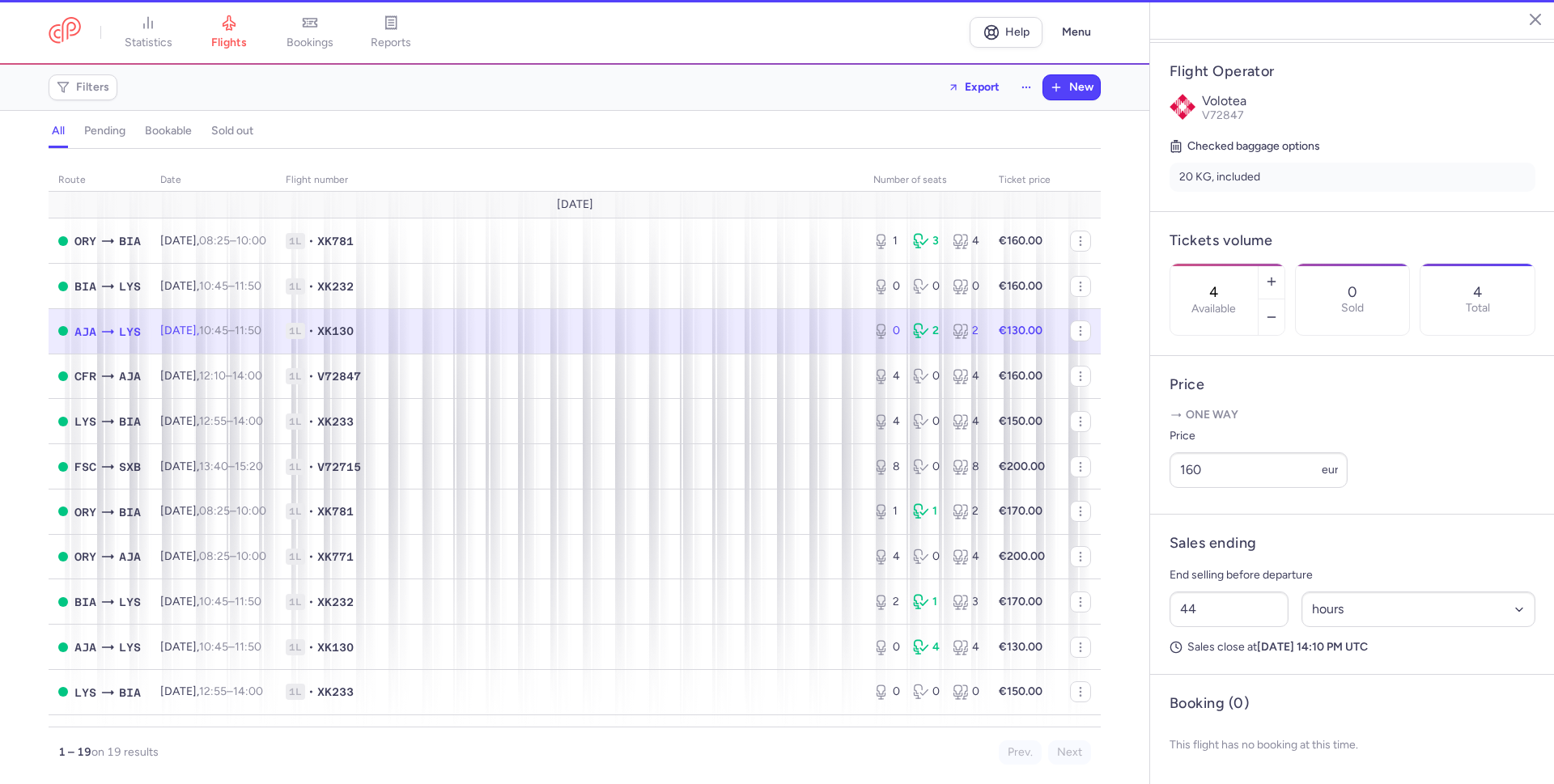
type input "0"
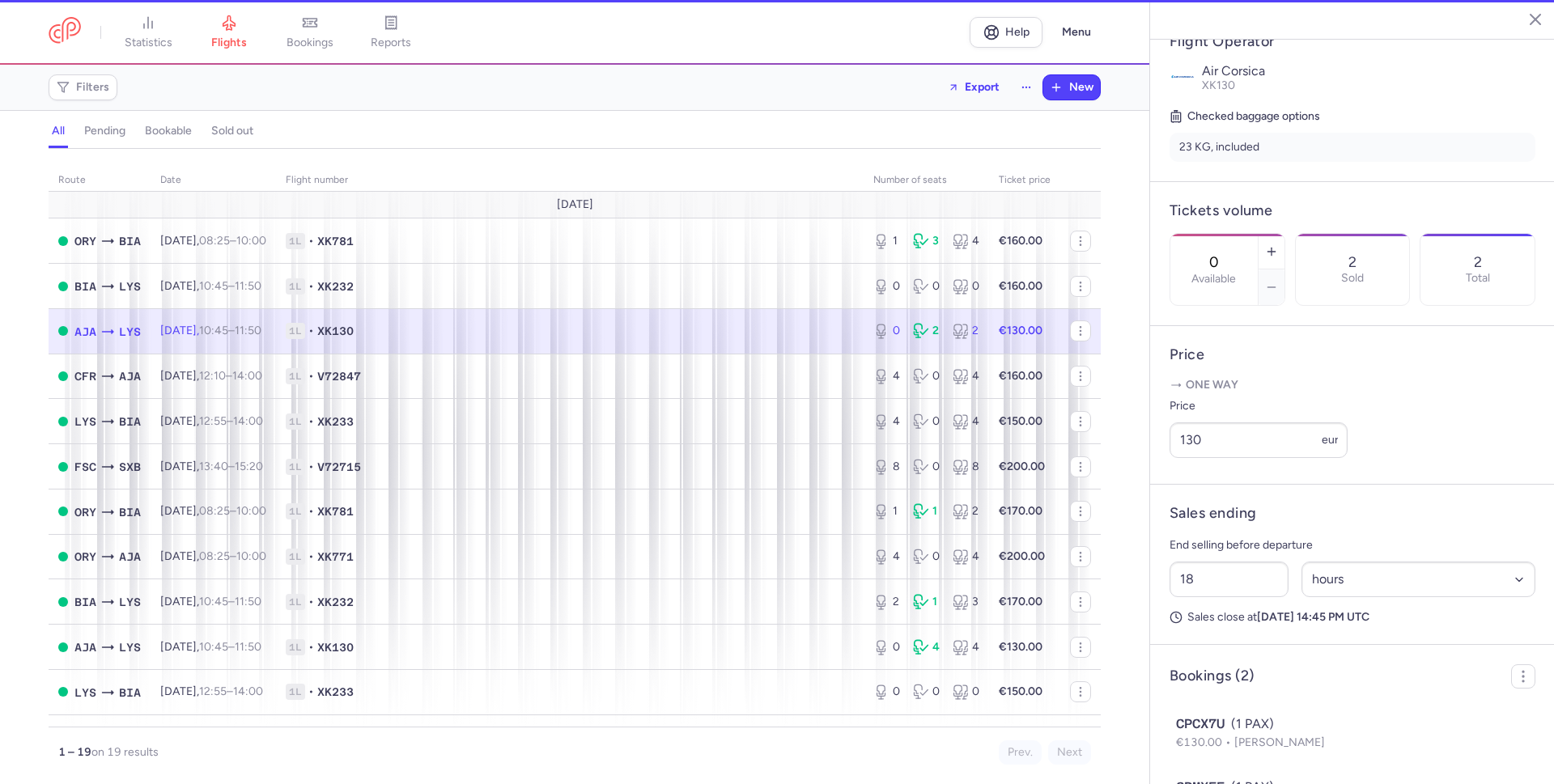
scroll to position [344, 0]
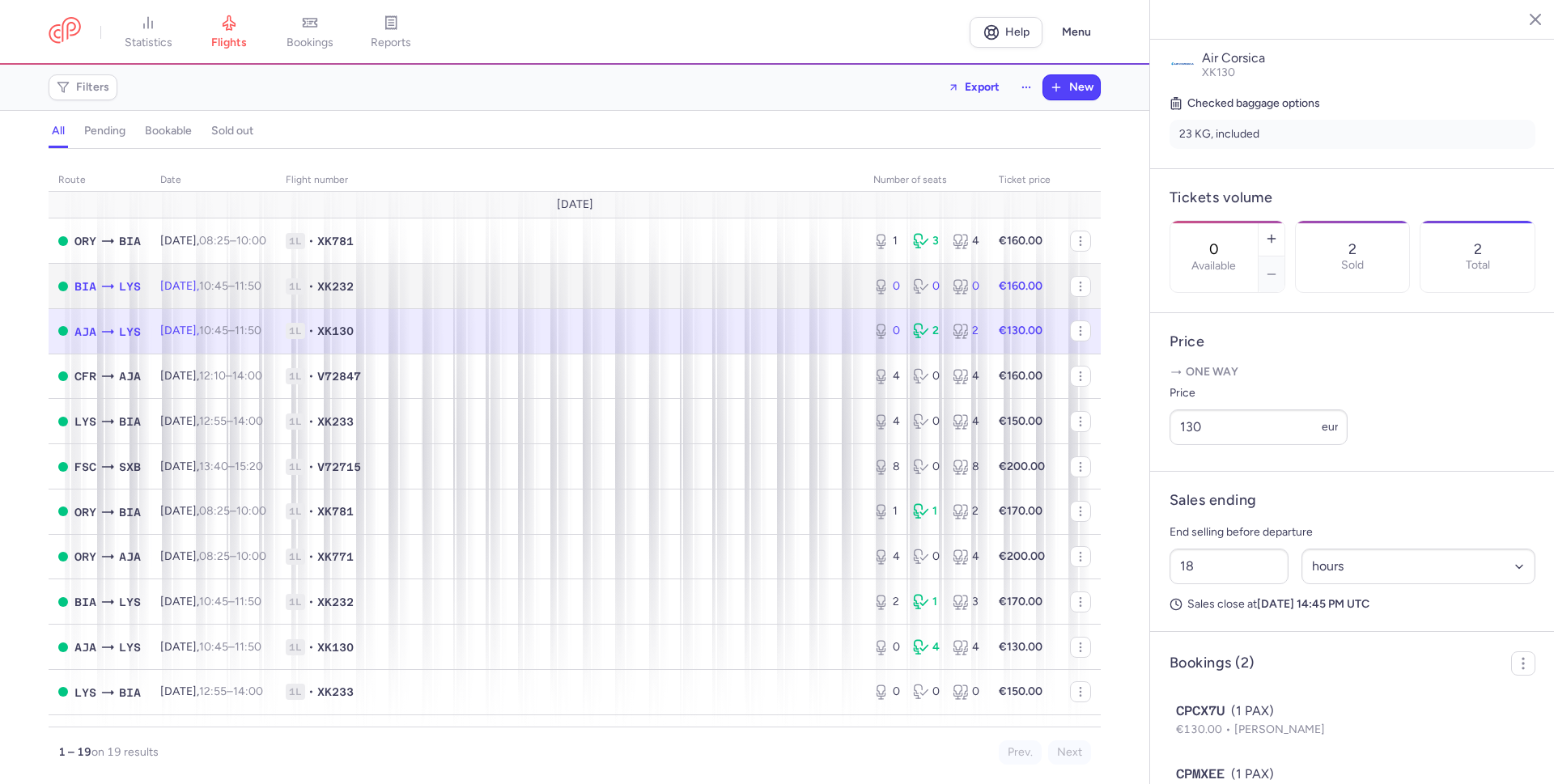
click at [821, 287] on span "1L • XK232" at bounding box center [569, 285] width 568 height 16
type input "43"
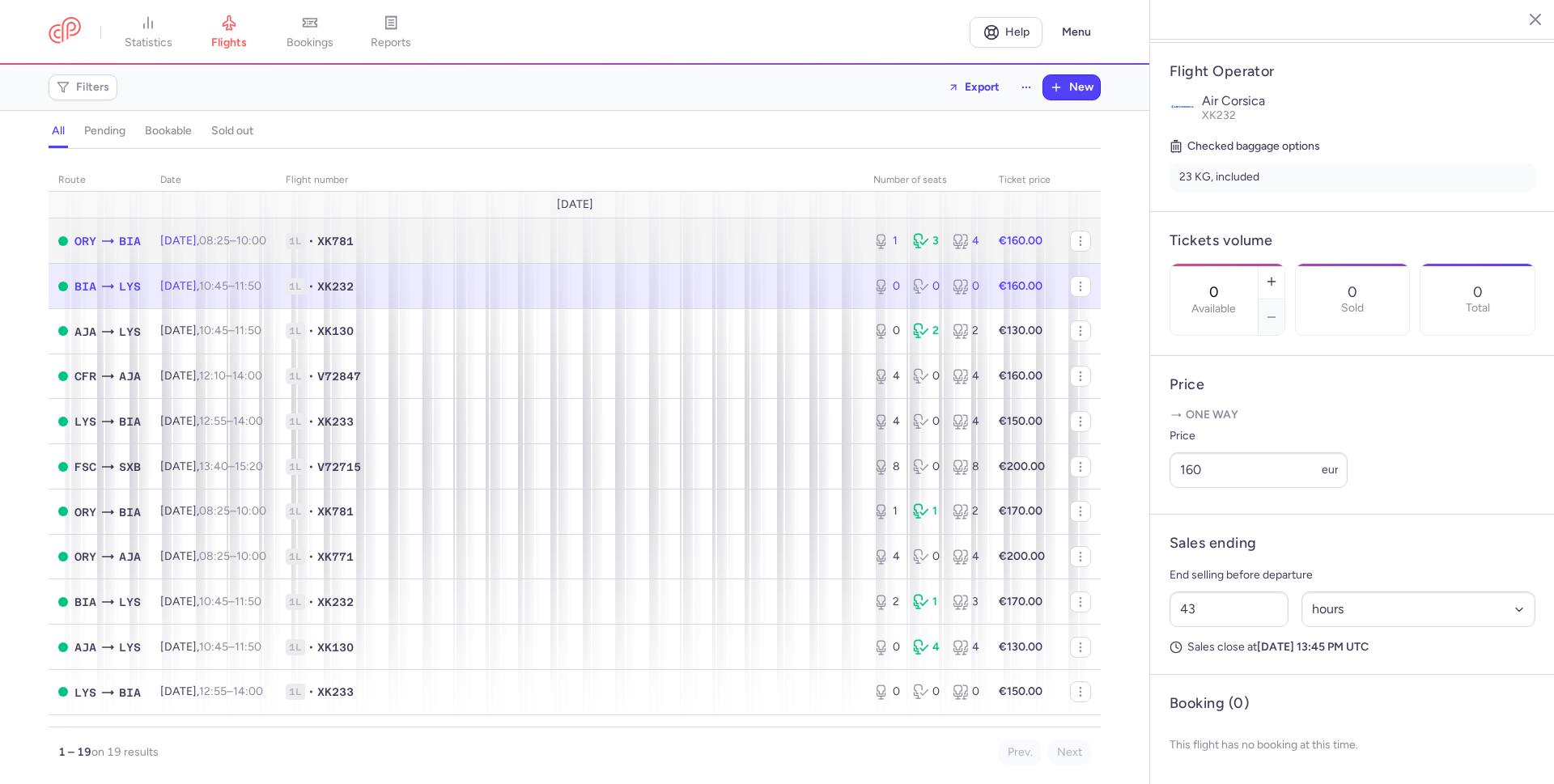
click at [832, 242] on span "1L • XK781" at bounding box center [569, 241] width 568 height 16
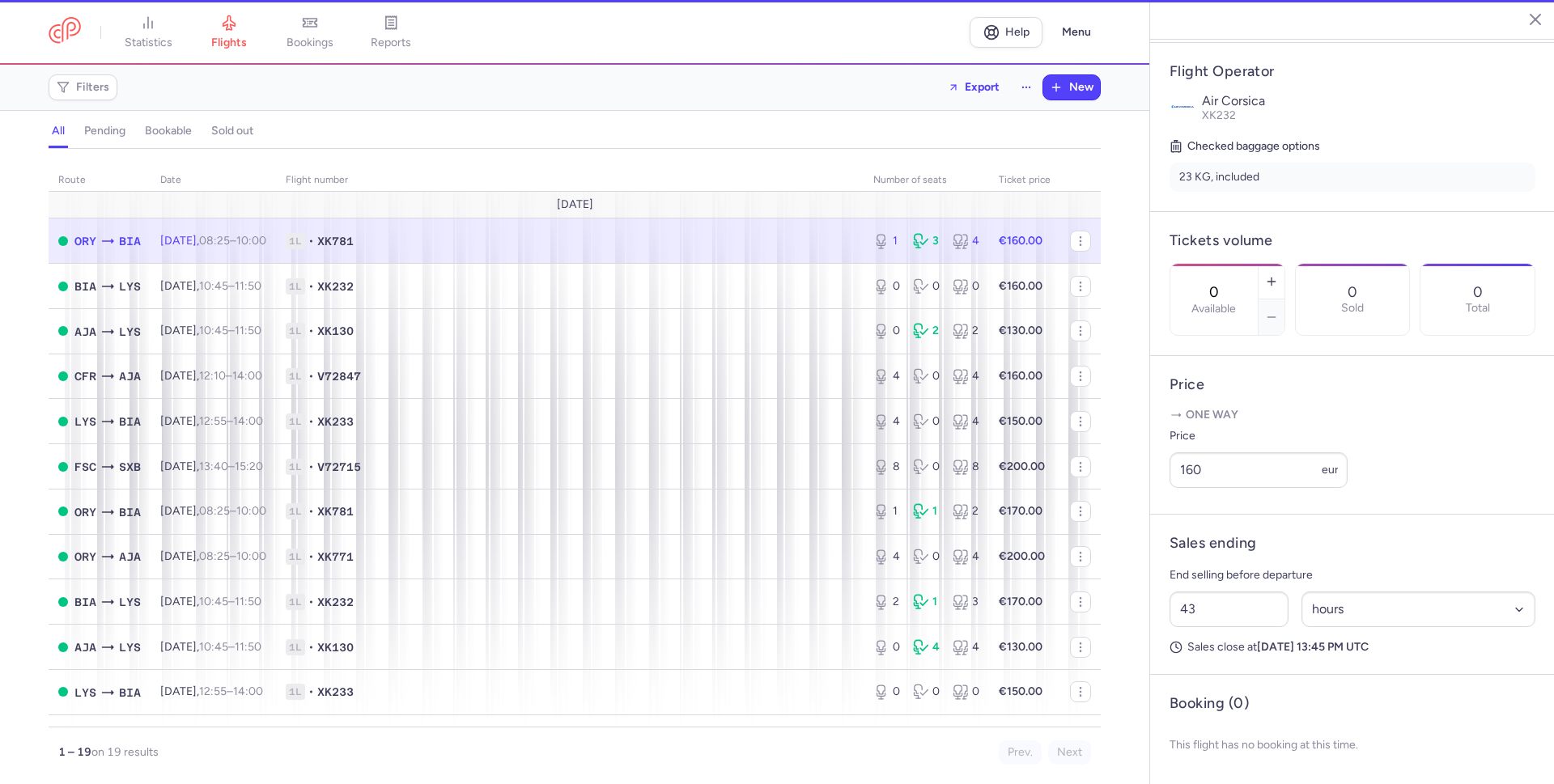
type input "1"
type input "40"
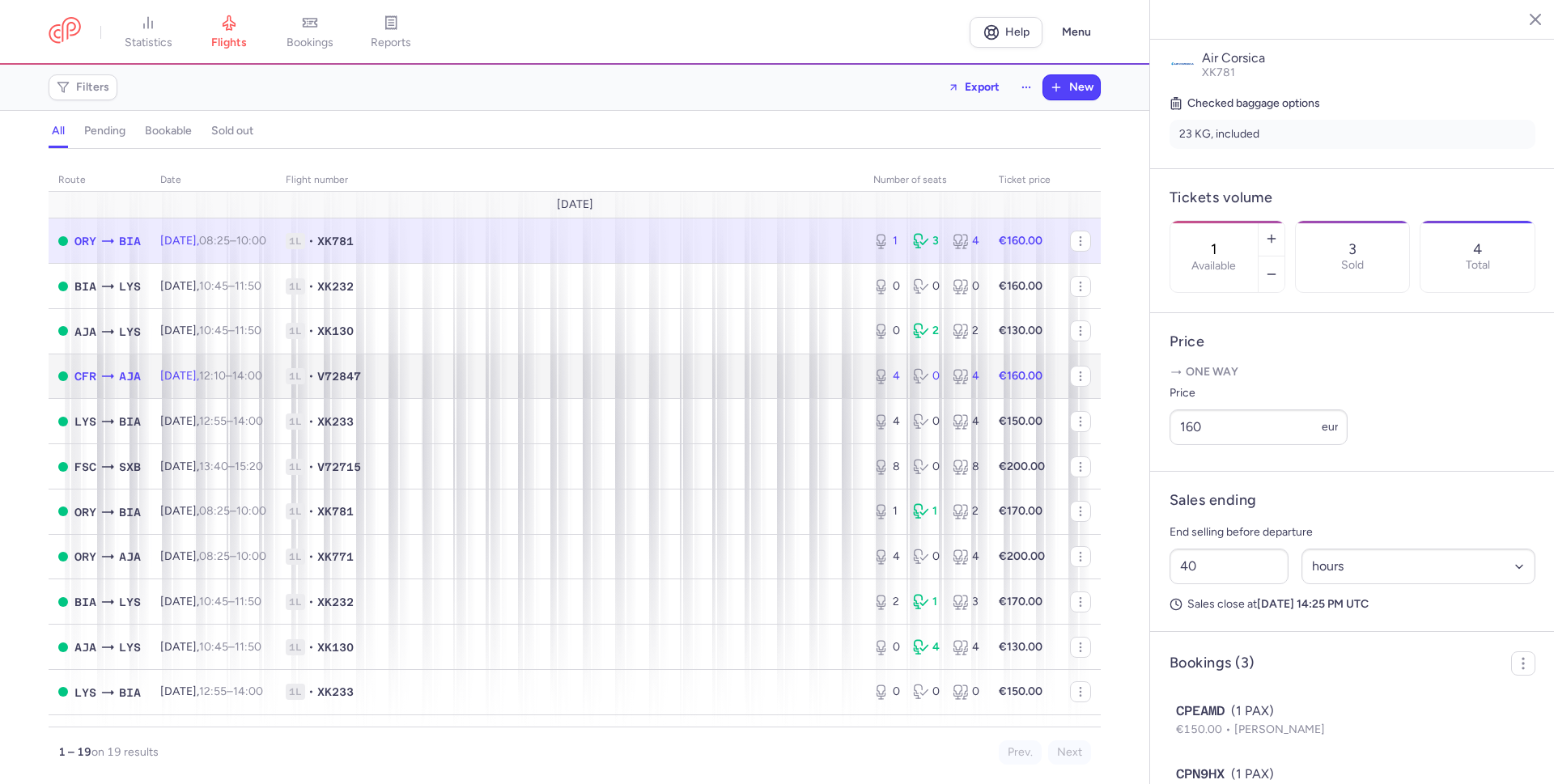
click at [831, 375] on span "1L • V72847" at bounding box center [569, 376] width 568 height 16
type input "4"
type input "44"
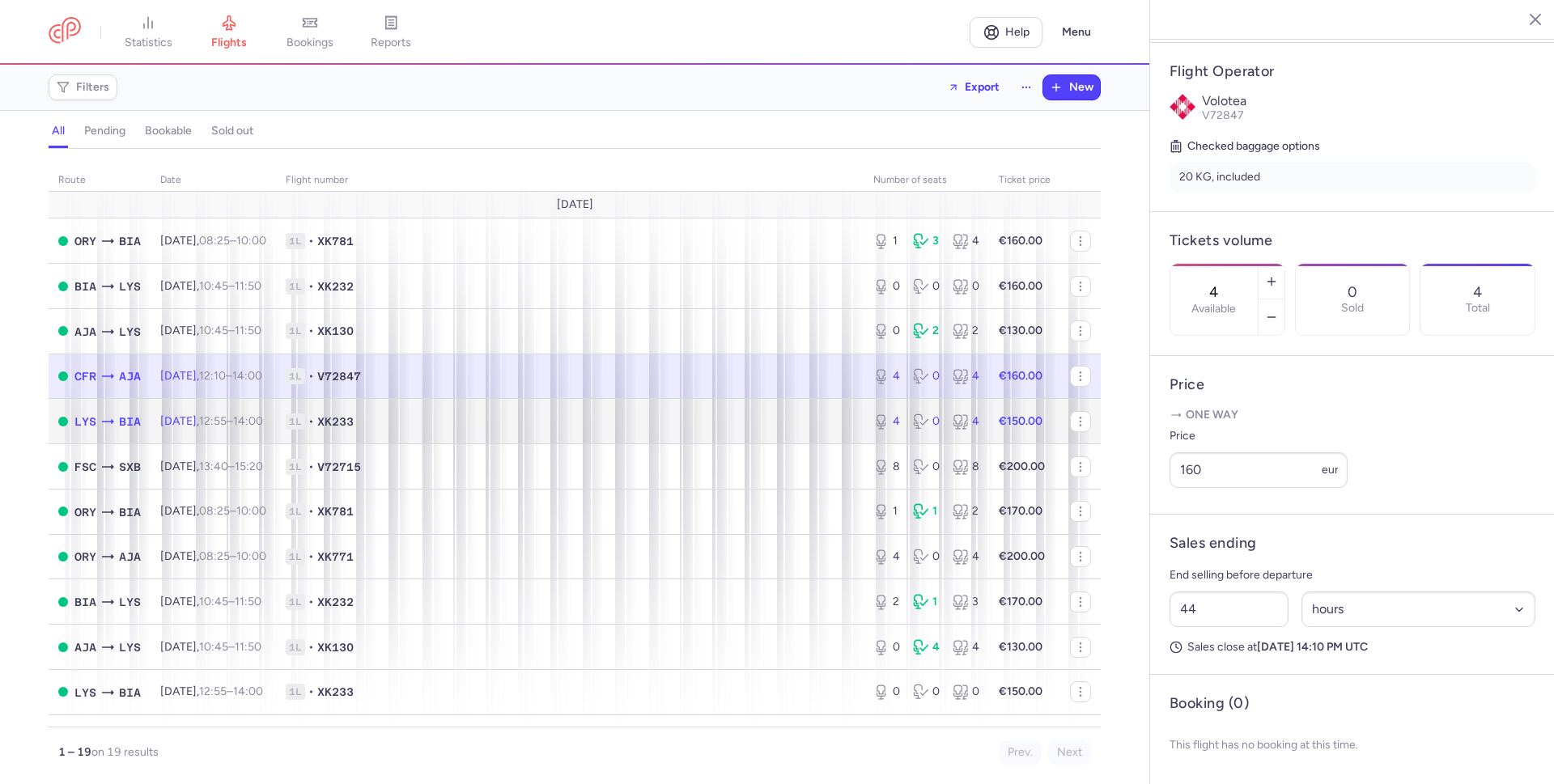
click at [825, 426] on span "1L • XK233" at bounding box center [569, 420] width 568 height 16
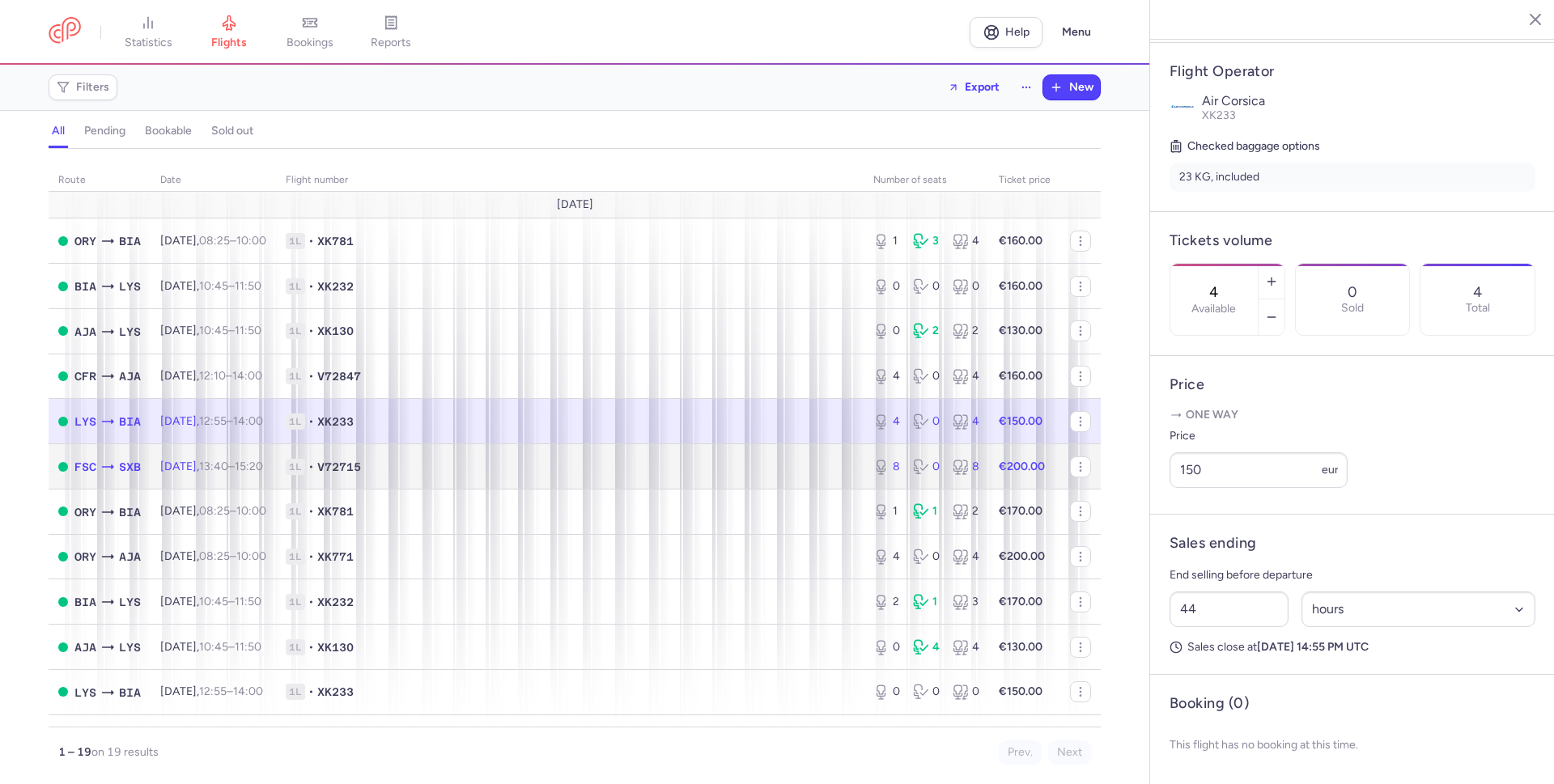
click at [823, 466] on span "1L • V72715" at bounding box center [569, 466] width 568 height 16
type input "8"
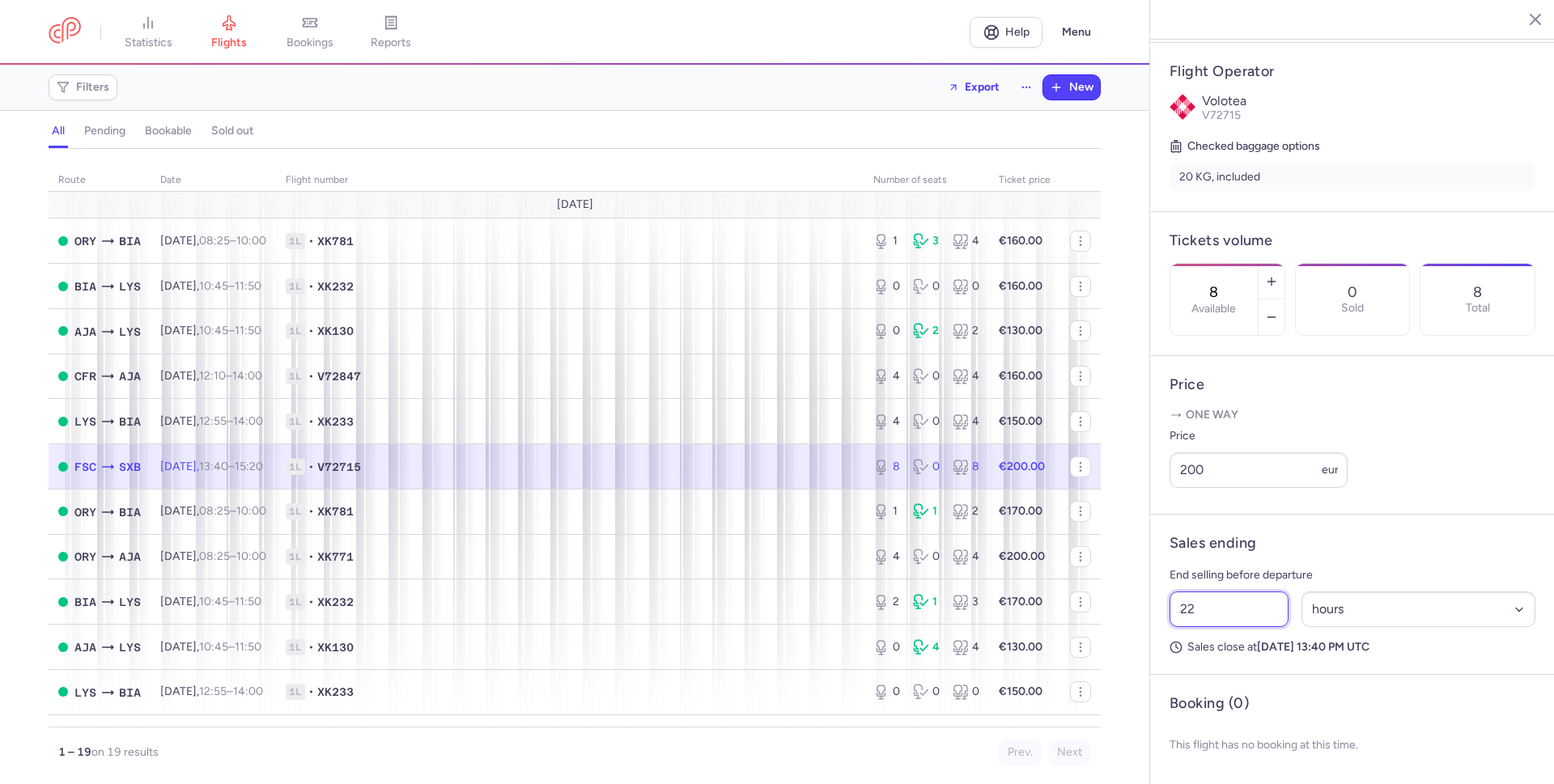
click at [1198, 607] on input "22" at bounding box center [1229, 609] width 119 height 35
type input "2"
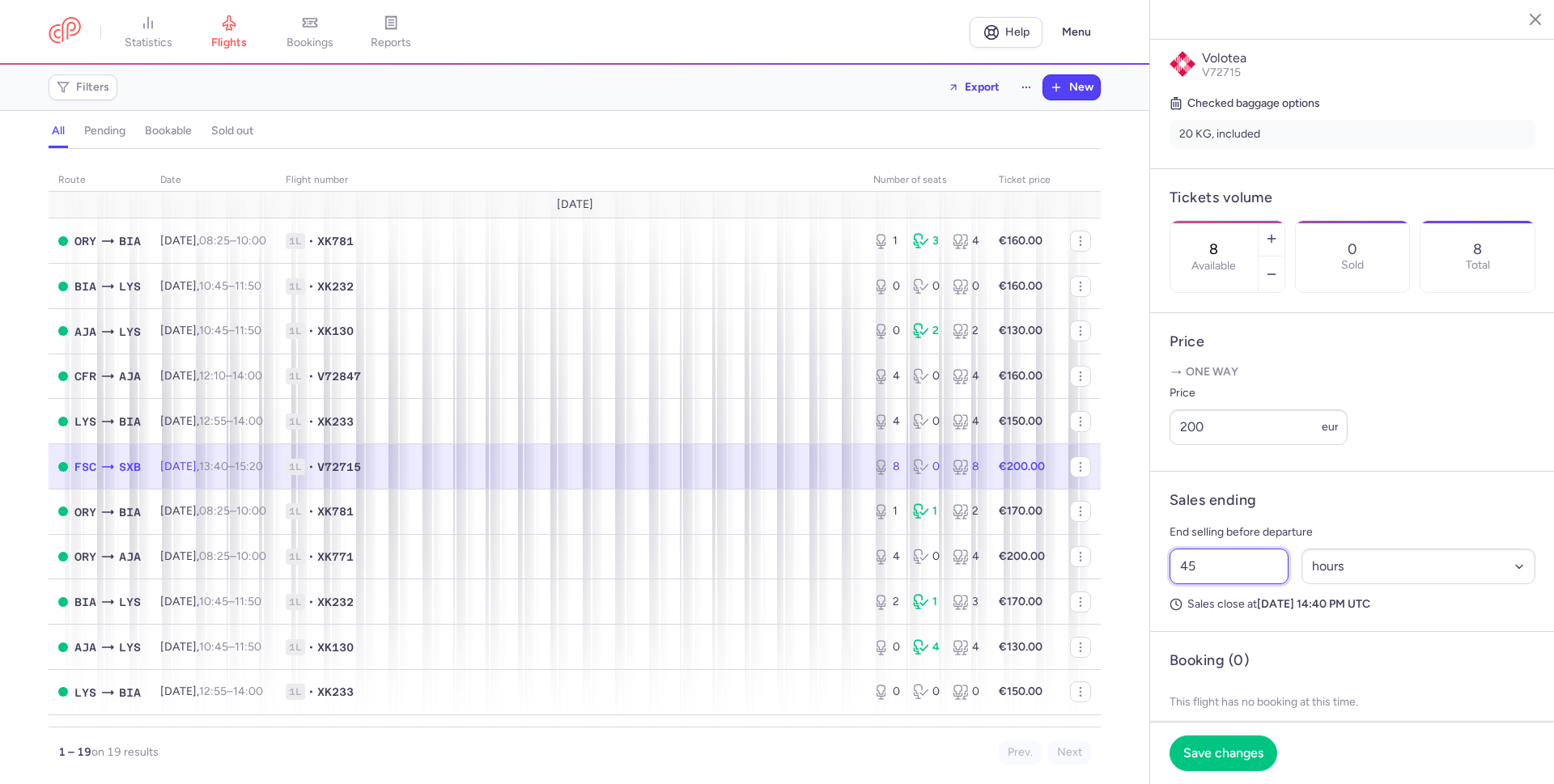
type input "45"
click at [1373, 669] on header "Booking (0)" at bounding box center [1353, 660] width 366 height 19
click at [1220, 756] on span "Save changes" at bounding box center [1224, 752] width 80 height 15
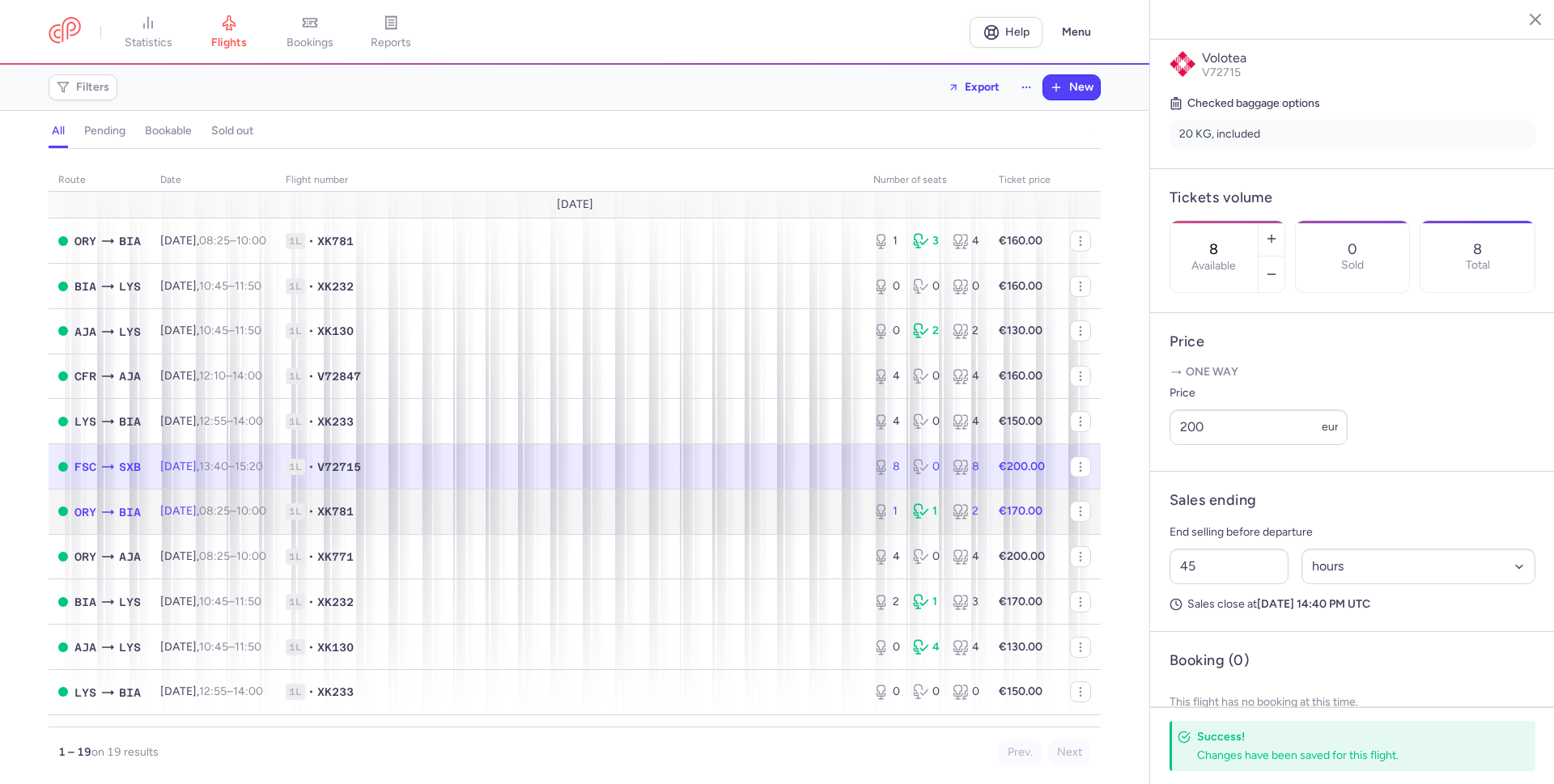
click at [798, 514] on span "1L • XK781" at bounding box center [569, 511] width 568 height 16
type input "1"
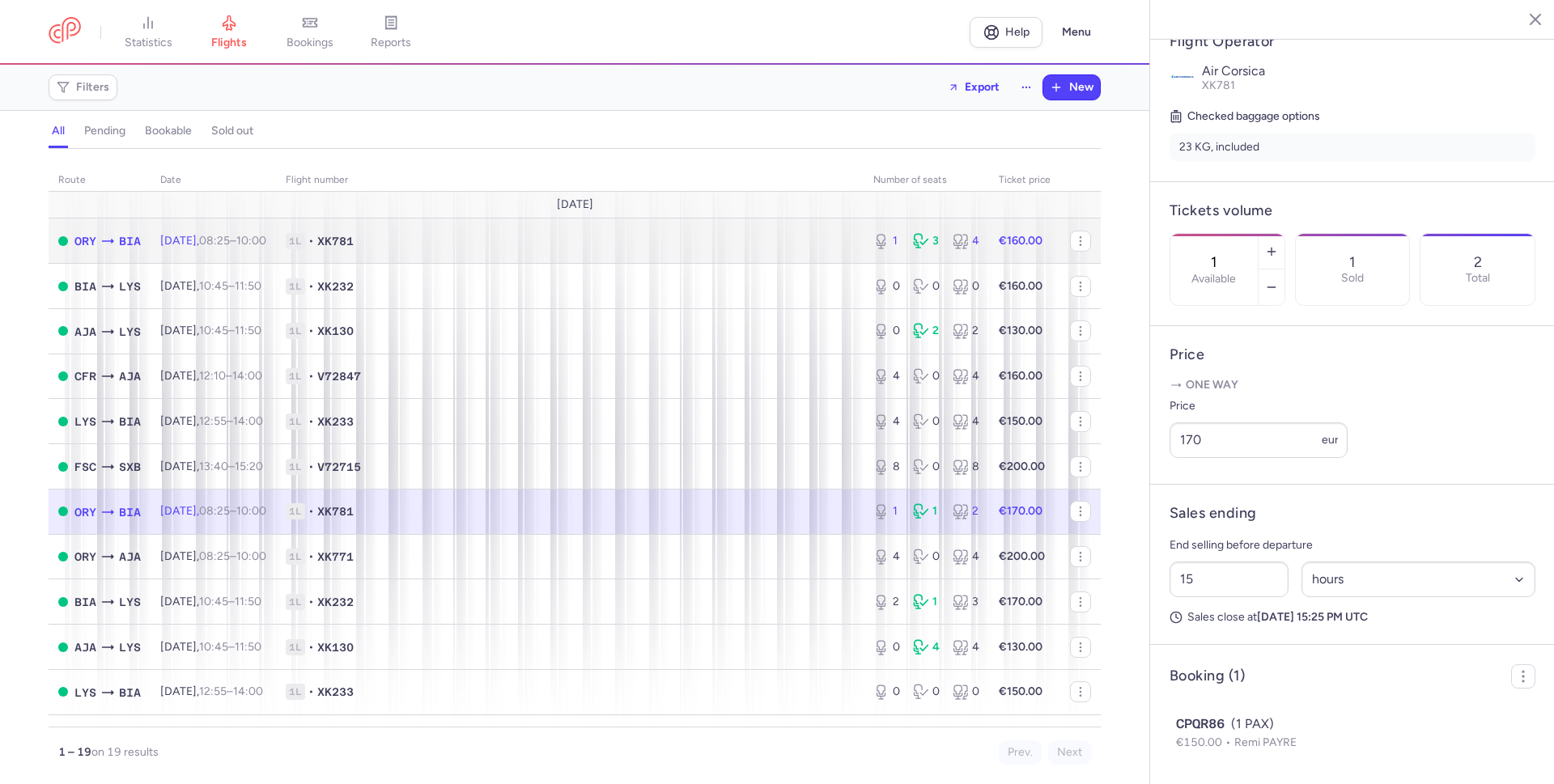
click at [770, 238] on span "1L • XK781" at bounding box center [569, 241] width 568 height 16
type input "40"
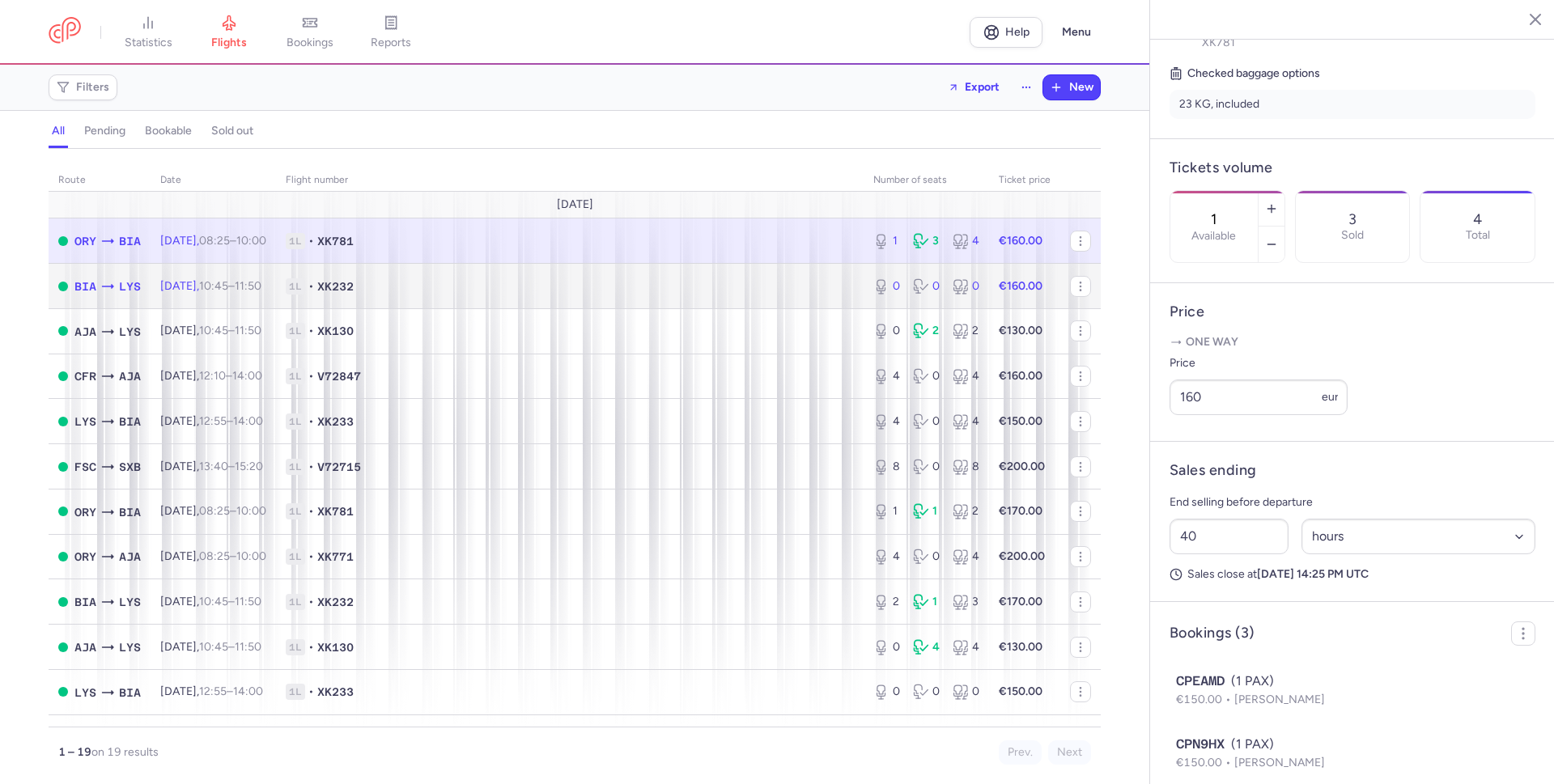
click at [768, 283] on span "1L • XK232" at bounding box center [569, 285] width 568 height 16
type input "0"
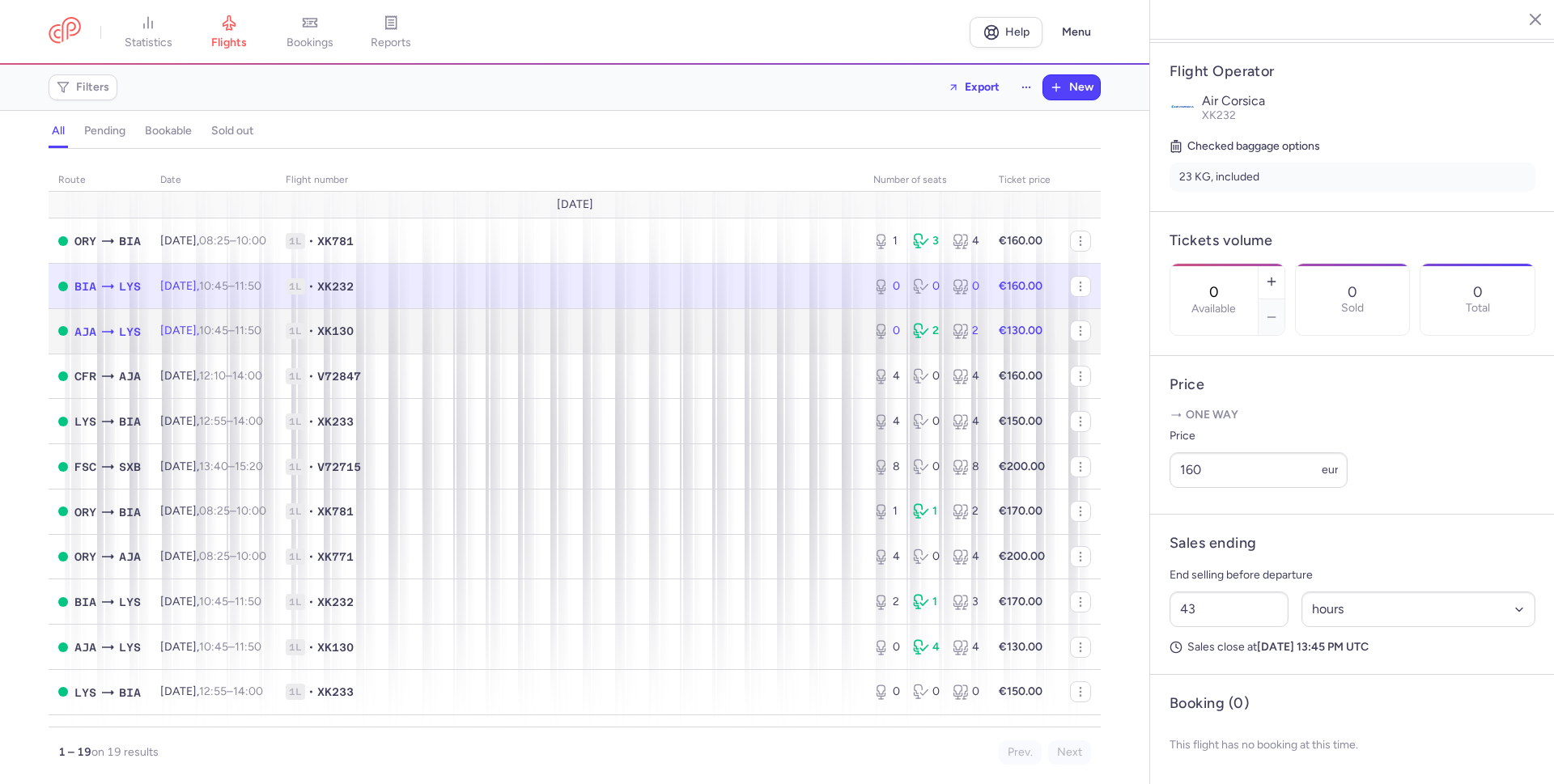
click at [786, 330] on span "1L • XK130" at bounding box center [569, 330] width 568 height 16
type input "18"
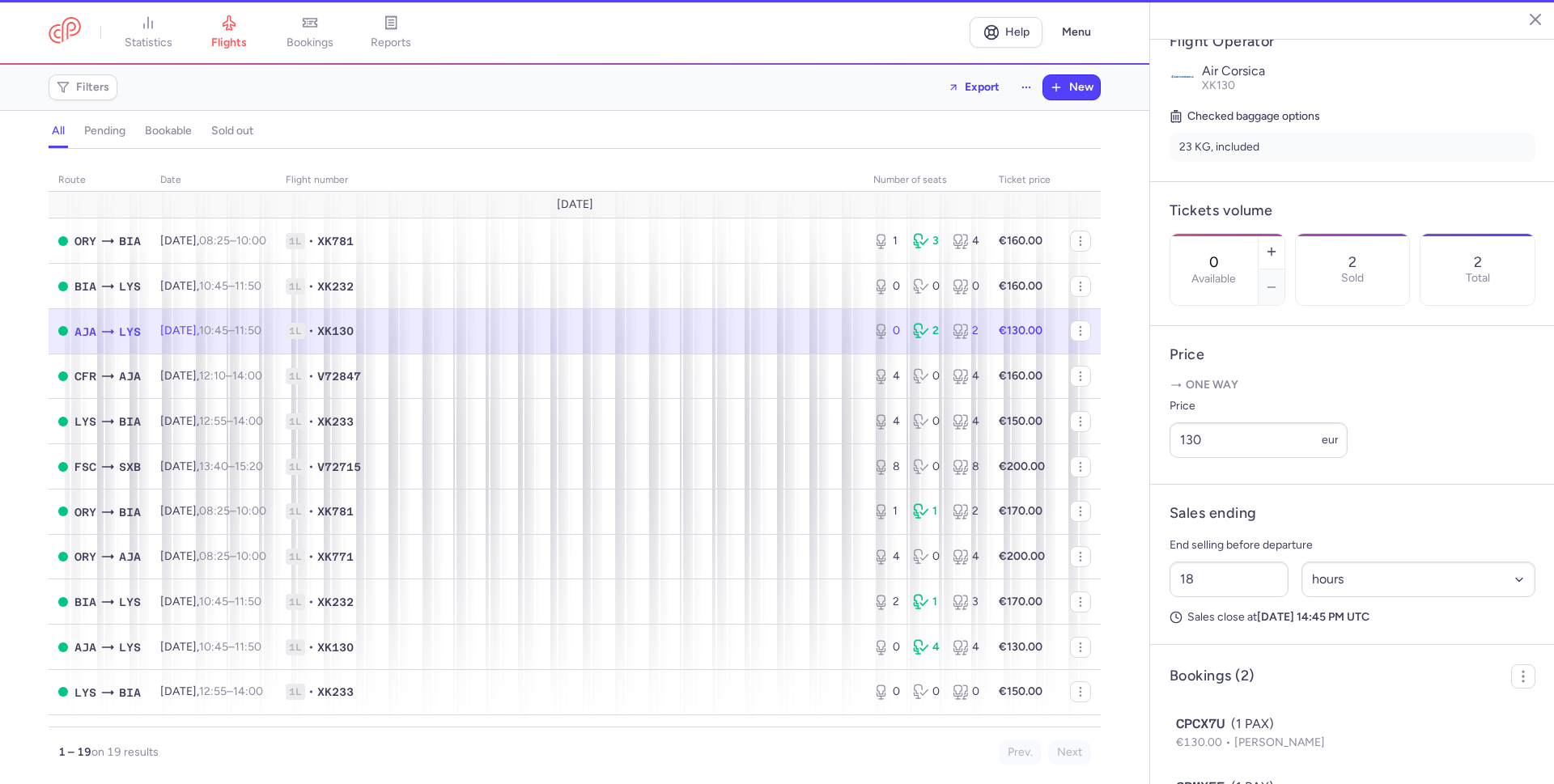
scroll to position [374, 0]
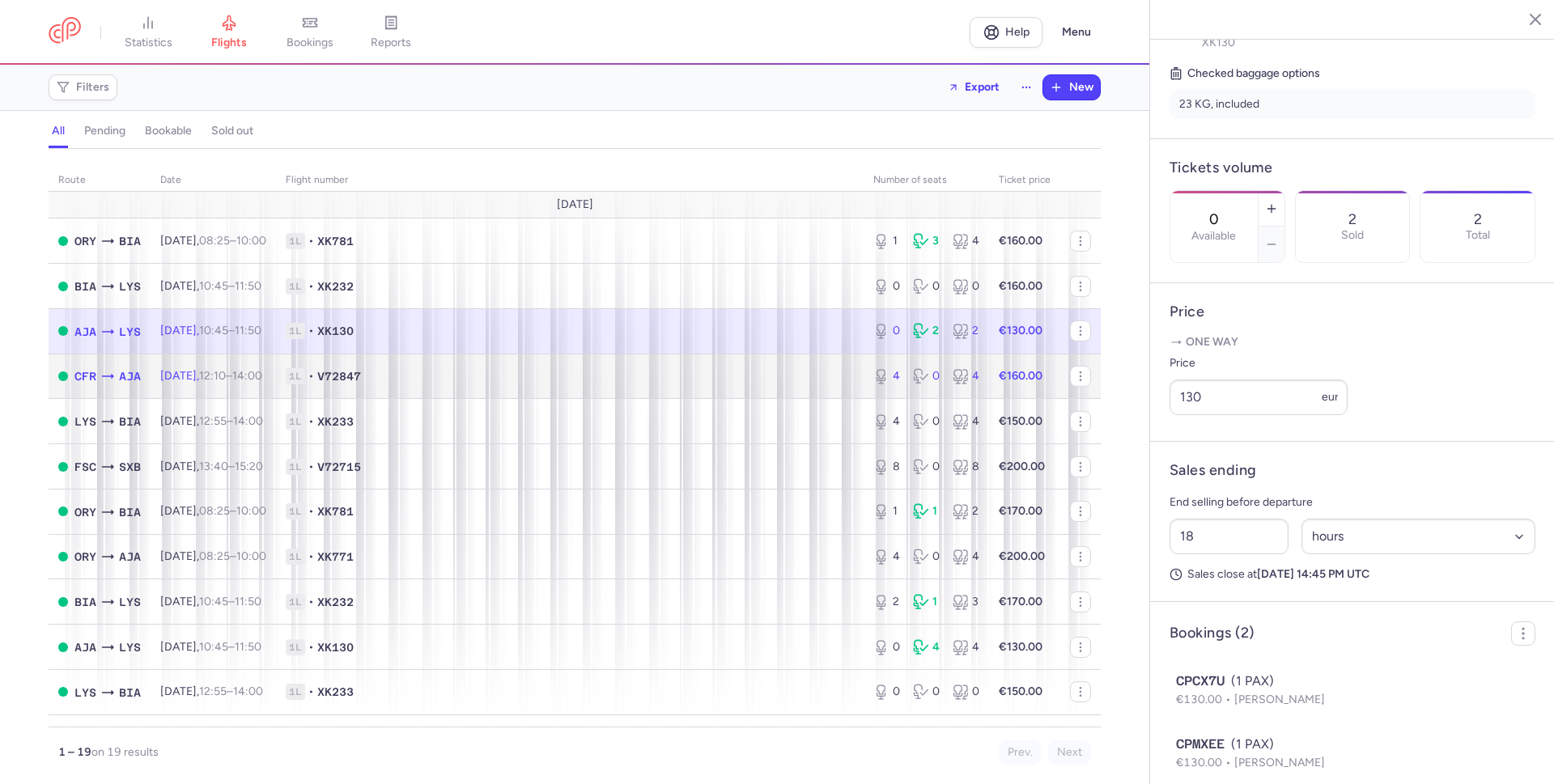
click at [780, 375] on span "1L • V72847" at bounding box center [569, 376] width 568 height 16
type input "4"
type input "44"
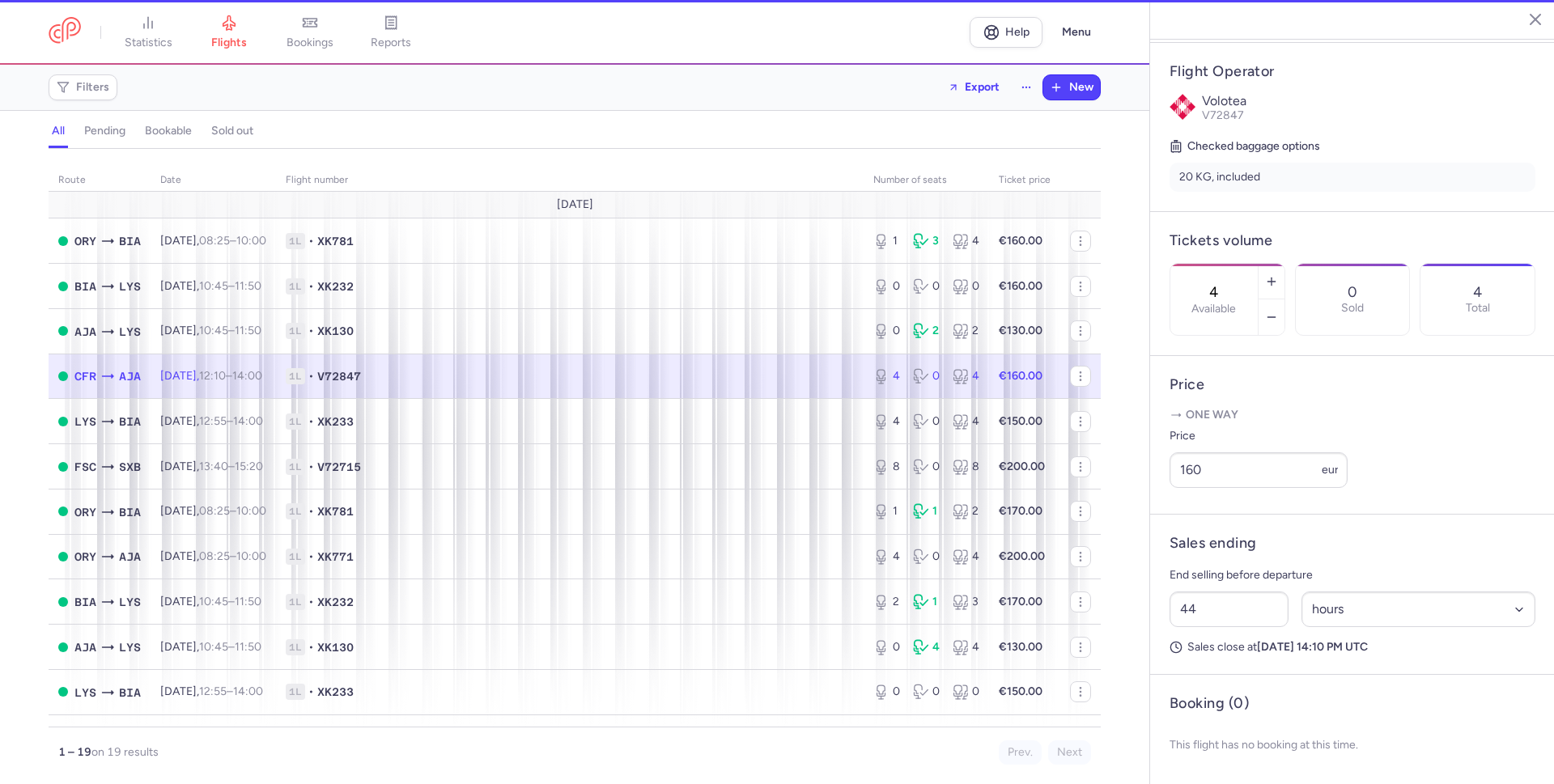
scroll to position [331, 0]
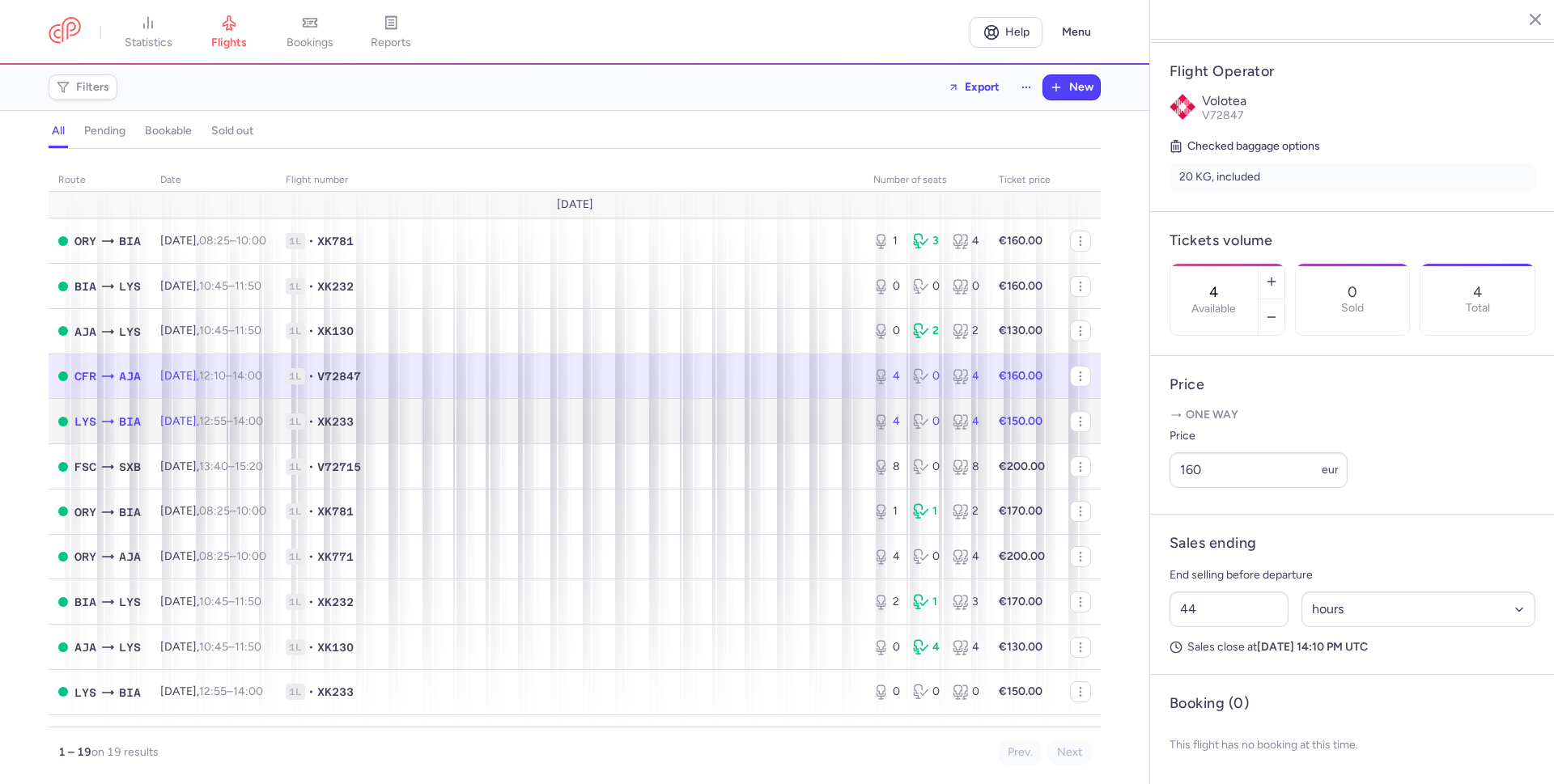
click at [772, 424] on span "1L • XK233" at bounding box center [569, 420] width 568 height 16
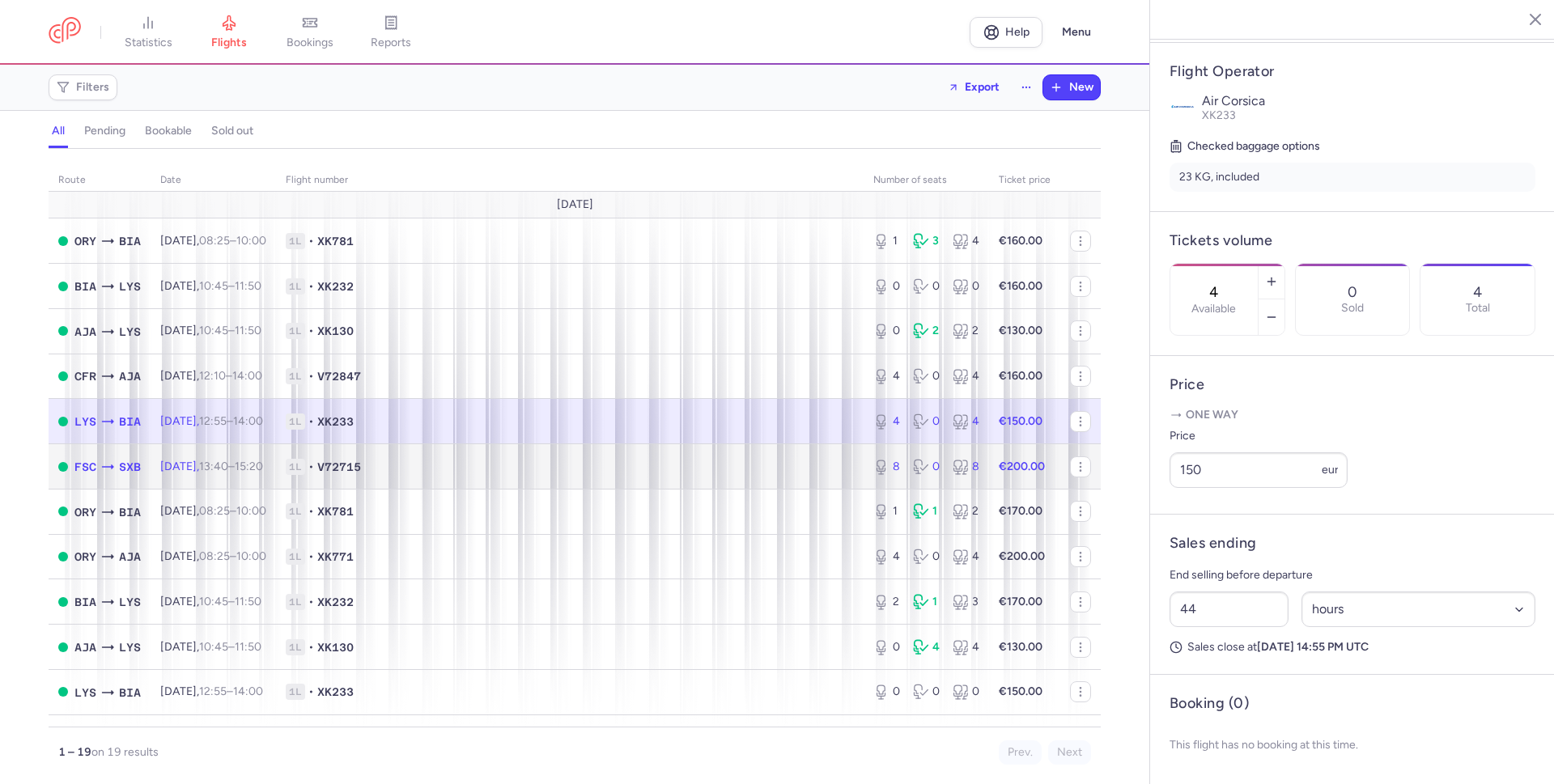
click at [761, 477] on td "1L • V72715" at bounding box center [570, 466] width 588 height 46
type input "8"
type input "45"
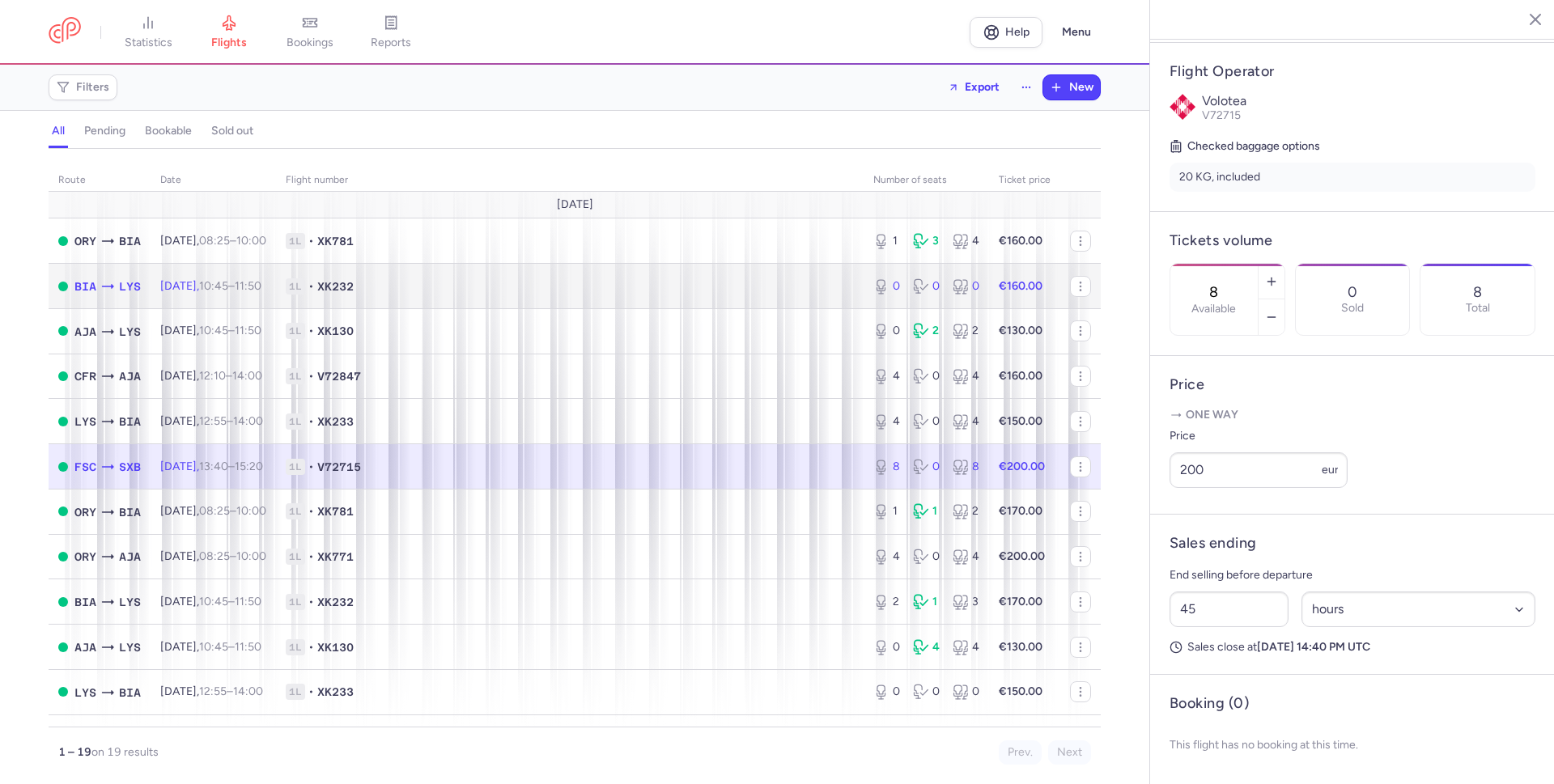
click at [633, 282] on span "1L • XK232" at bounding box center [569, 285] width 568 height 16
type input "0"
type input "43"
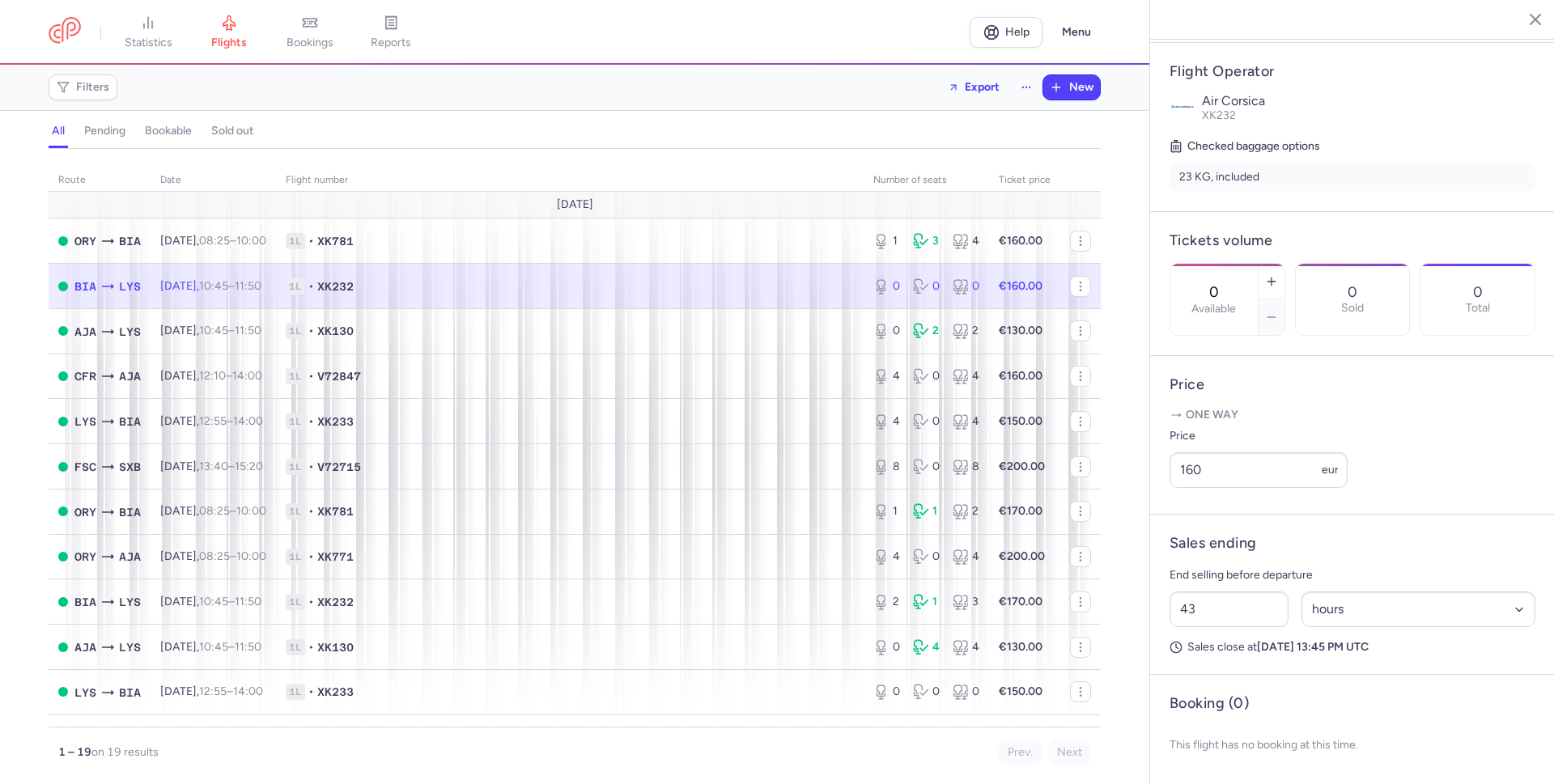
click at [562, 279] on span "1L • XK232" at bounding box center [569, 285] width 568 height 16
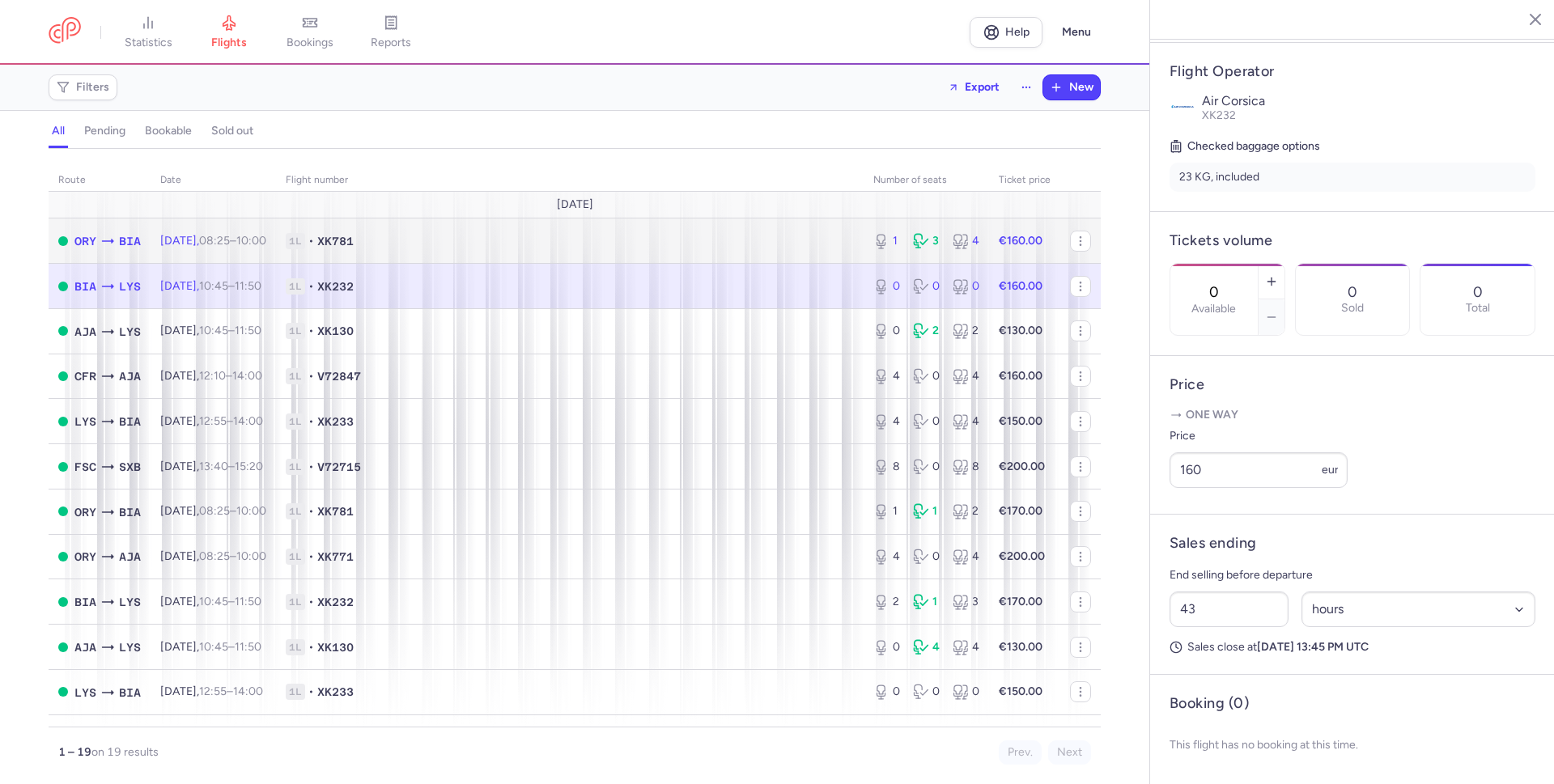
click at [604, 242] on span "1L • XK781" at bounding box center [569, 241] width 568 height 16
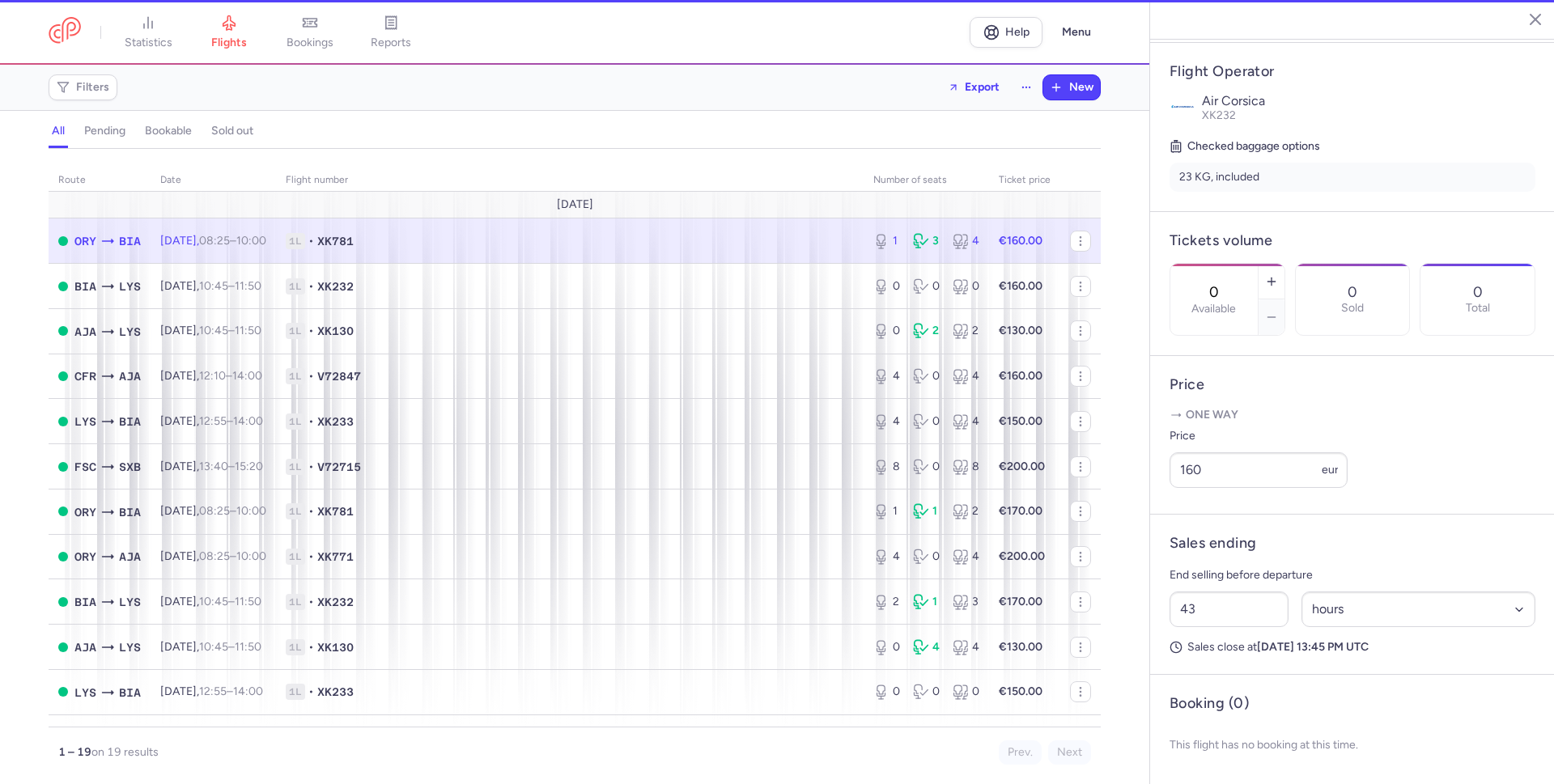
type input "1"
type input "40"
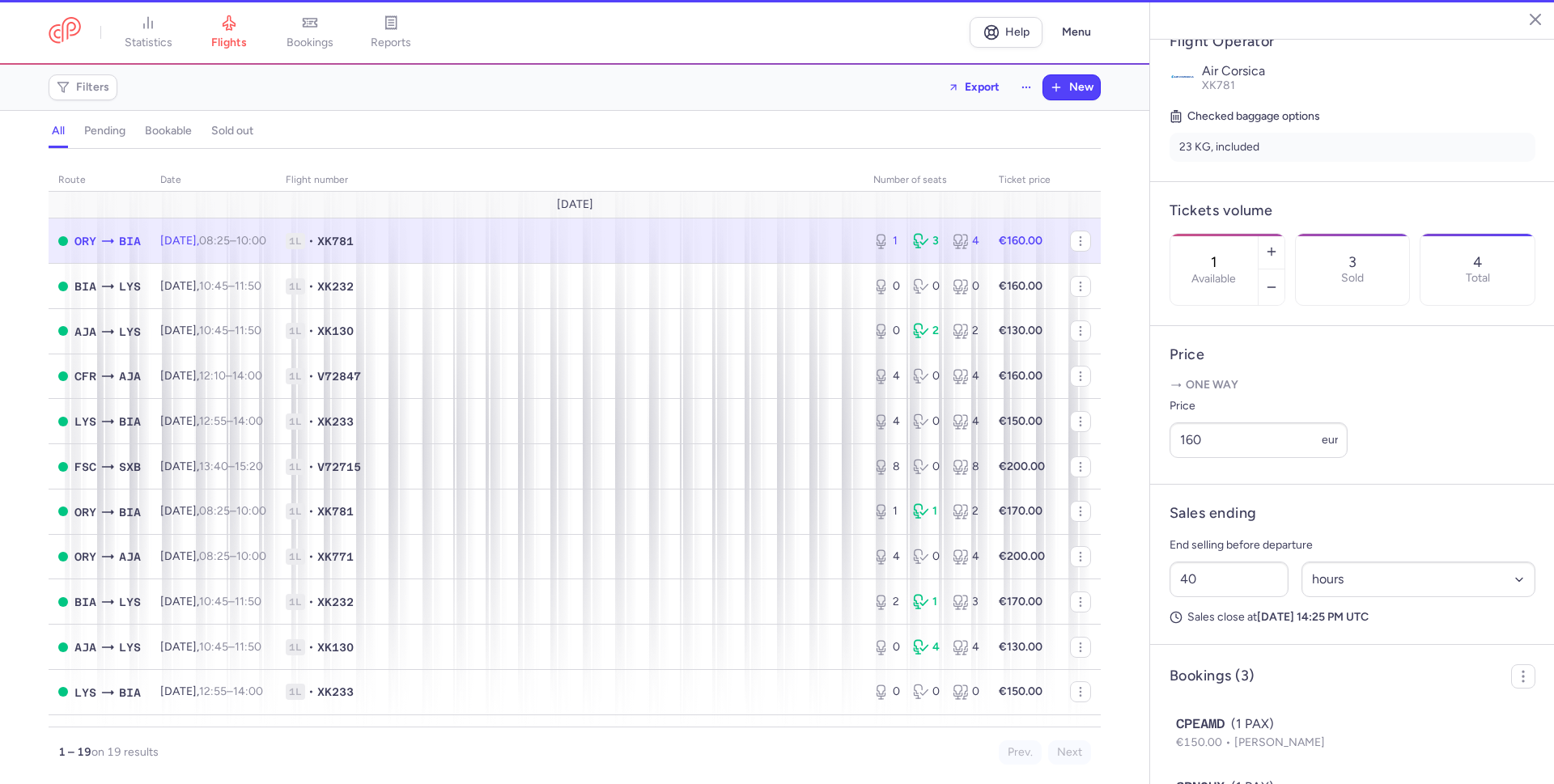
scroll to position [374, 0]
